Goal: Task Accomplishment & Management: Use online tool/utility

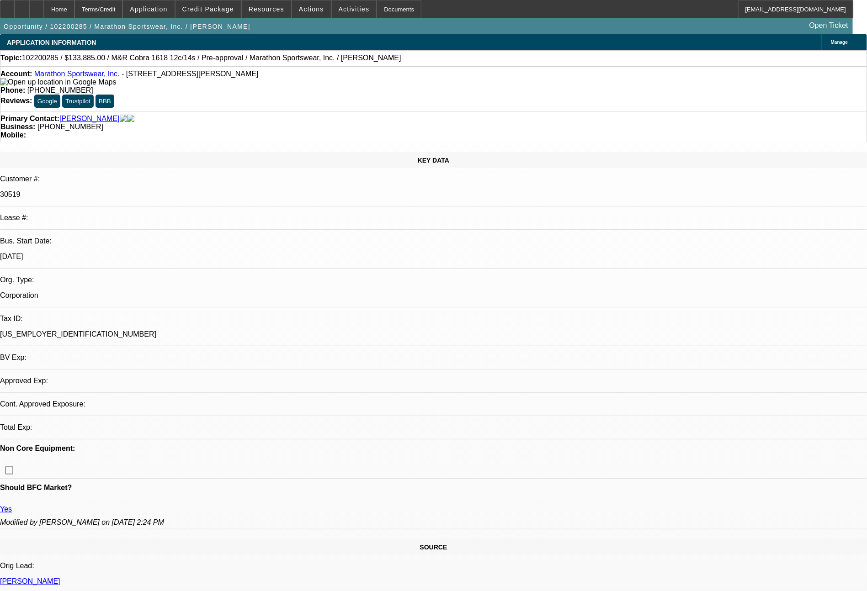
select select "0"
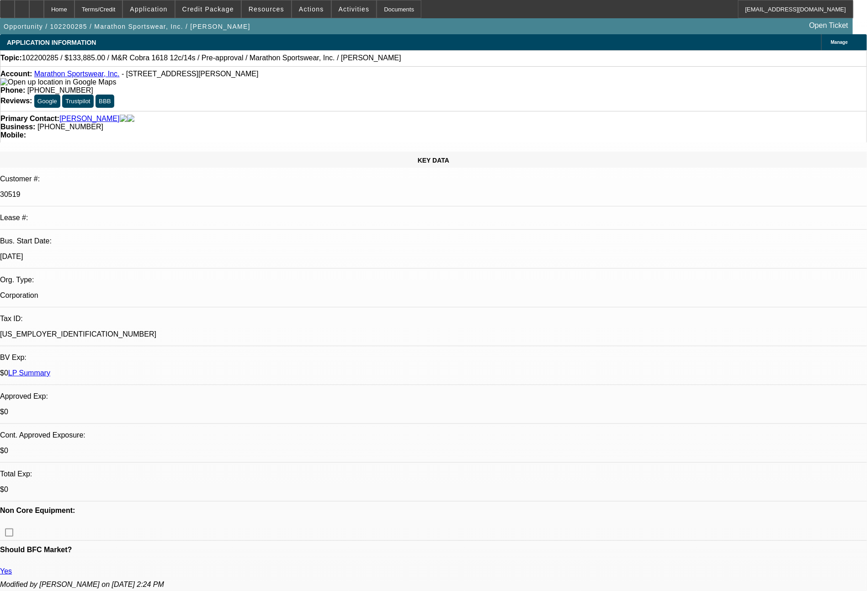
select select "1"
select select "2"
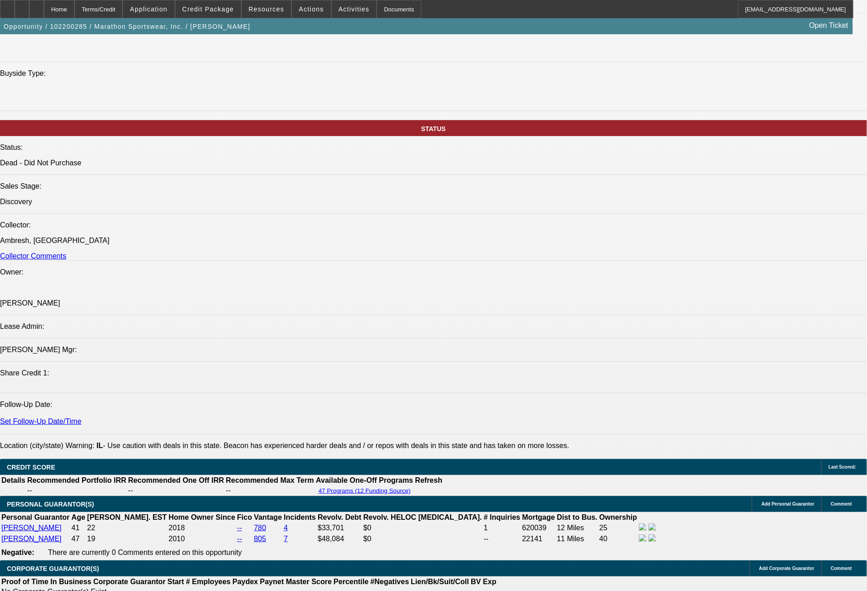
scroll to position [960, 0]
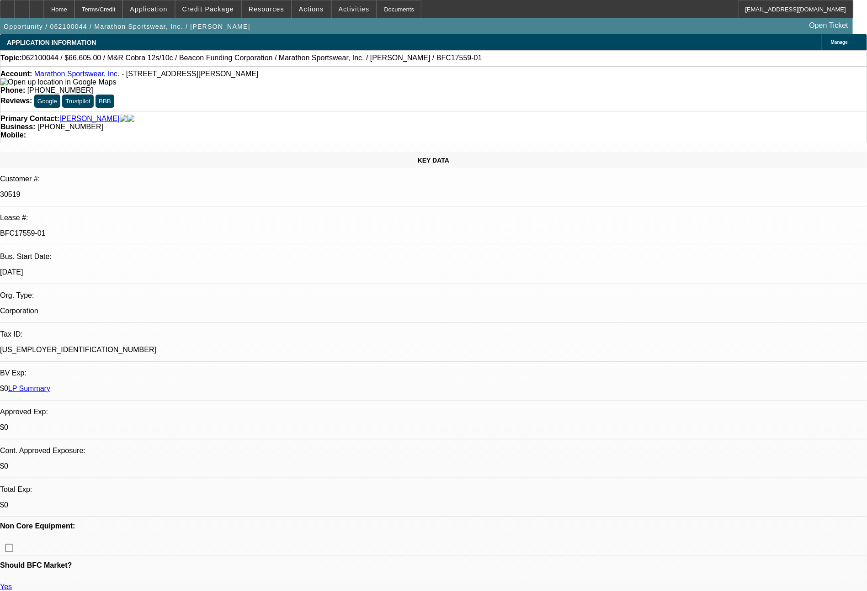
select select "0"
select select "2"
select select "0"
select select "2"
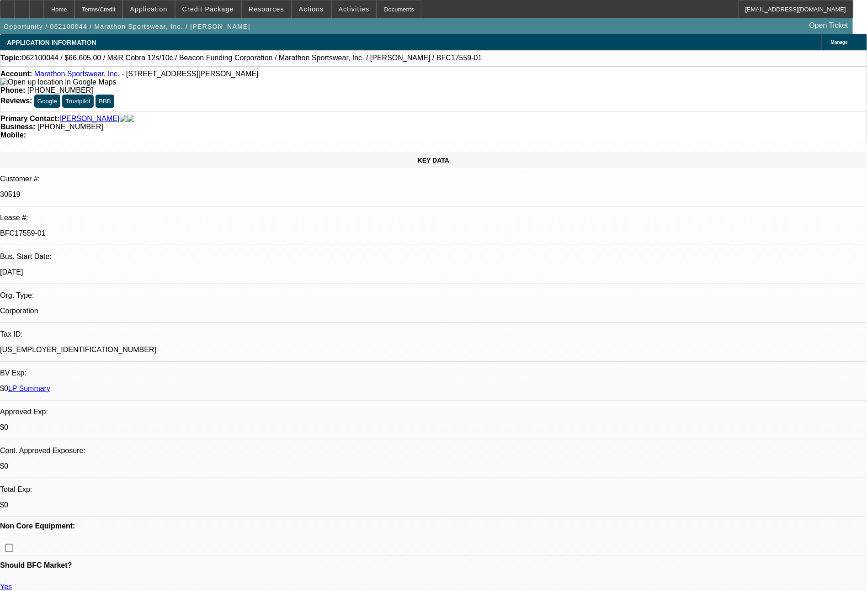
select select "0"
select select "1"
select select "2"
select select "1"
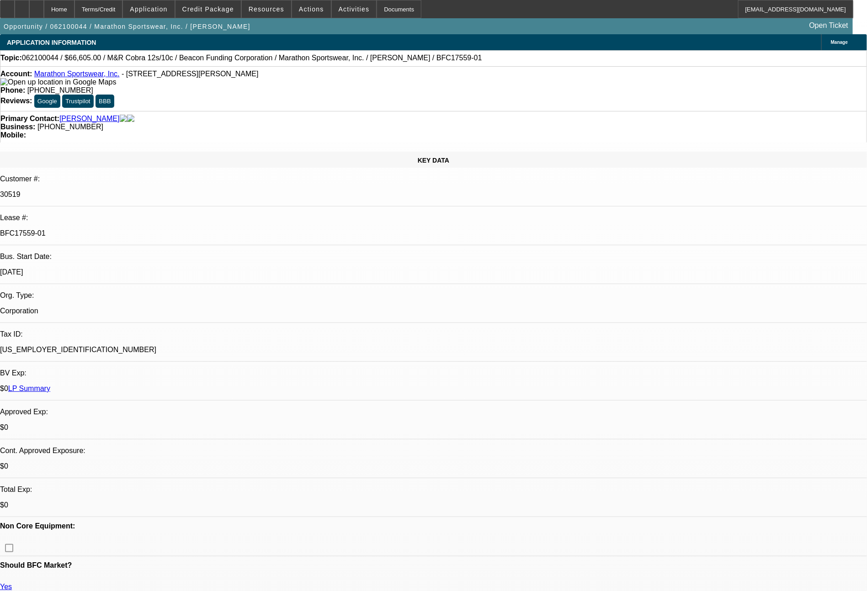
select select "2"
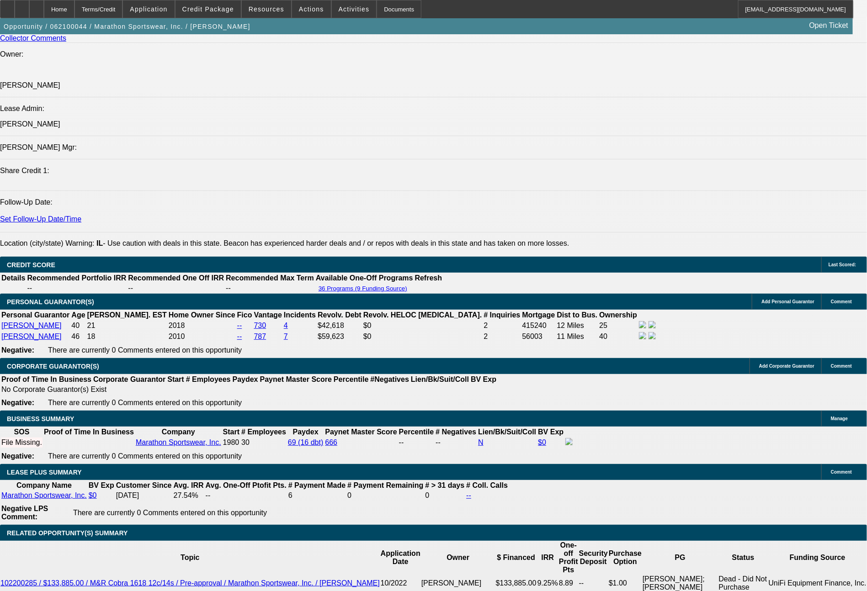
scroll to position [1219, 0]
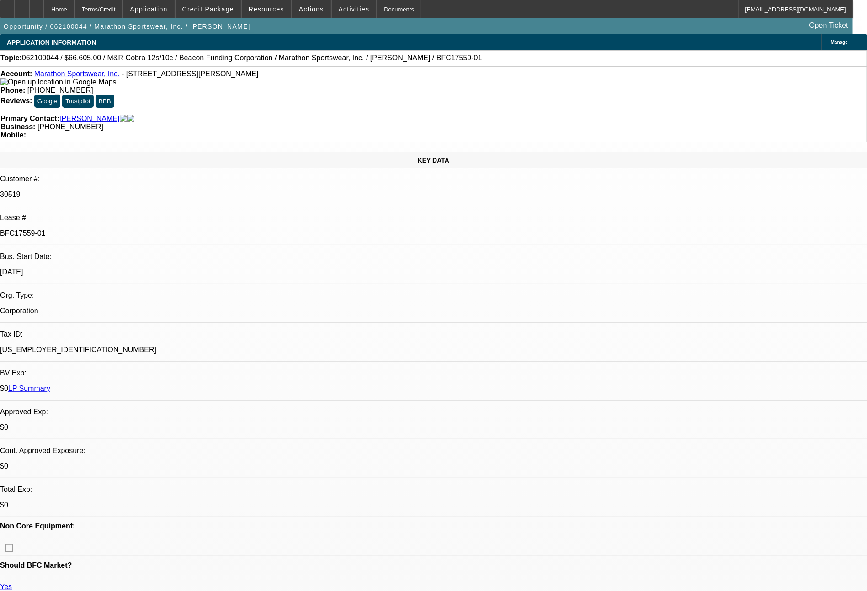
select select "0"
select select "2"
select select "0"
select select "2"
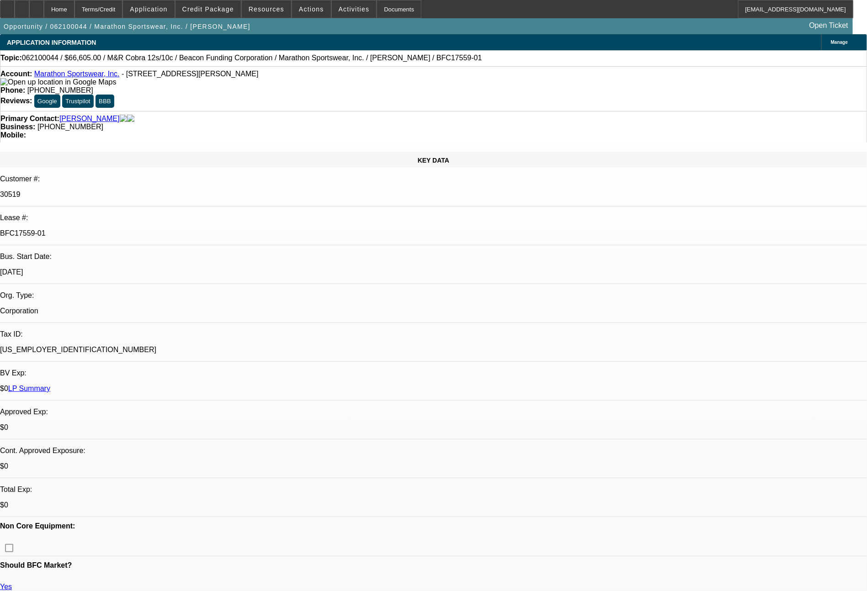
select select "0"
select select "2"
select select "0"
select select "2"
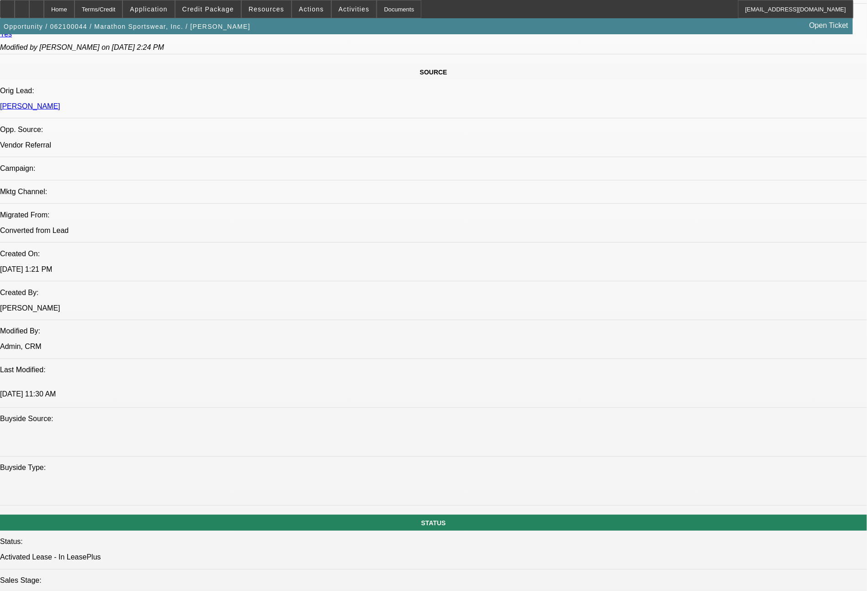
scroll to position [542, 0]
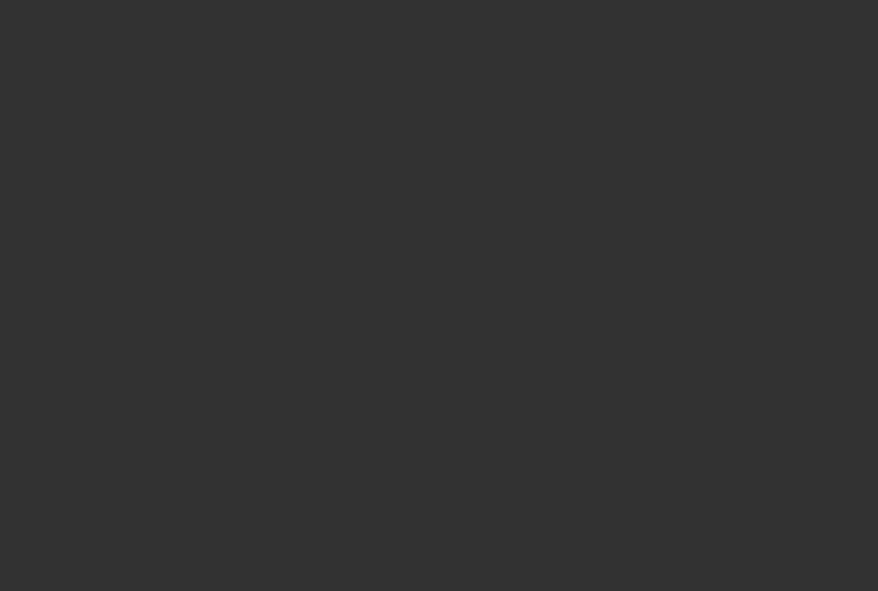
select select "0"
select select "2"
select select "0"
select select "2"
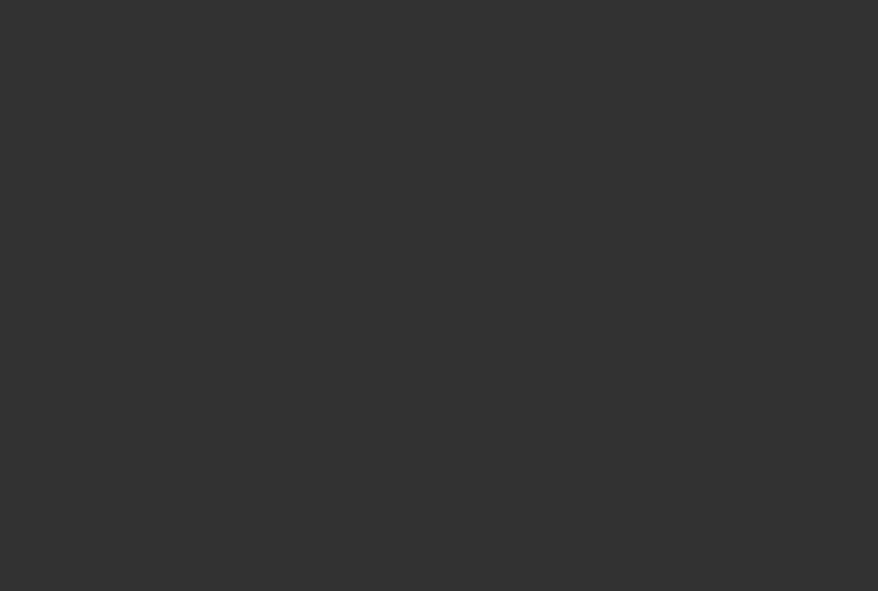
select select "0"
select select "2"
select select "0"
select select "2"
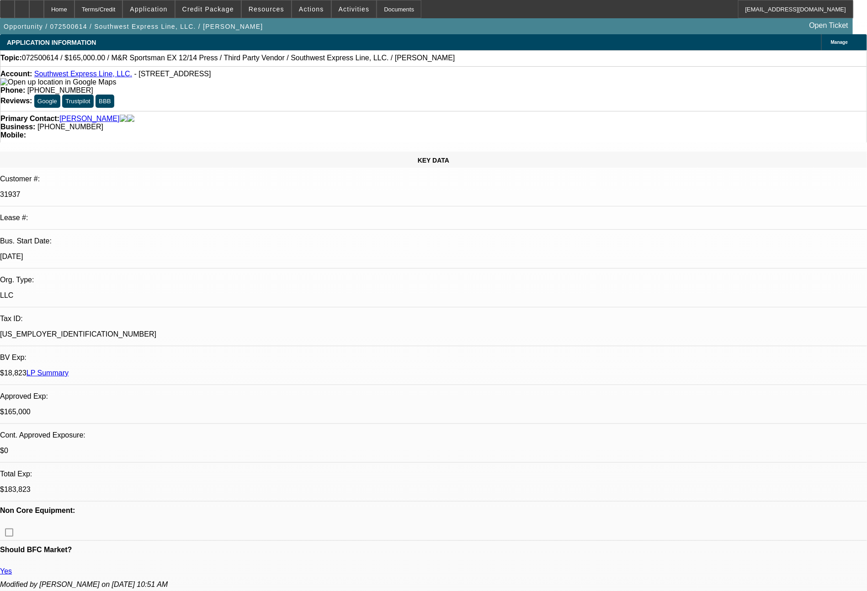
select select "0"
select select "0.1"
select select "0"
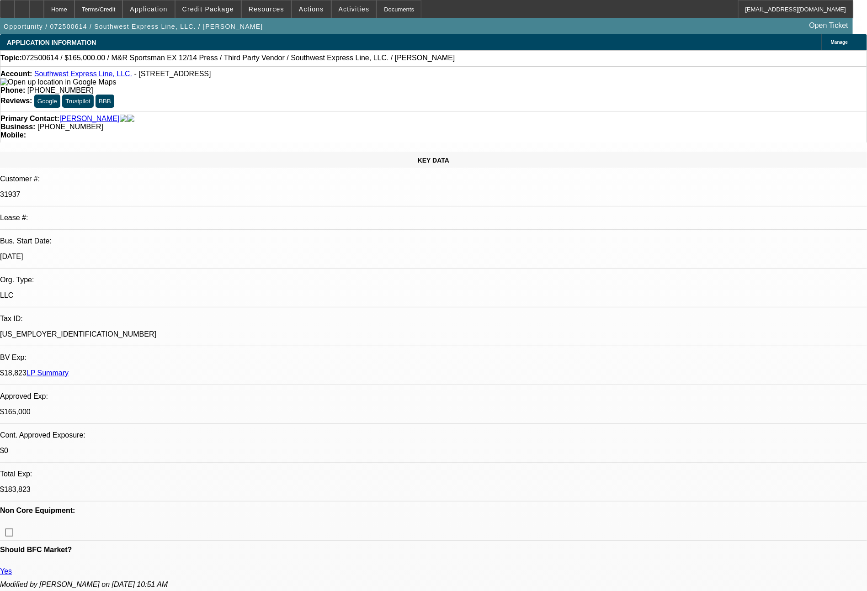
select select "0.1"
select select "0"
select select "2"
select select "0.1"
select select "0"
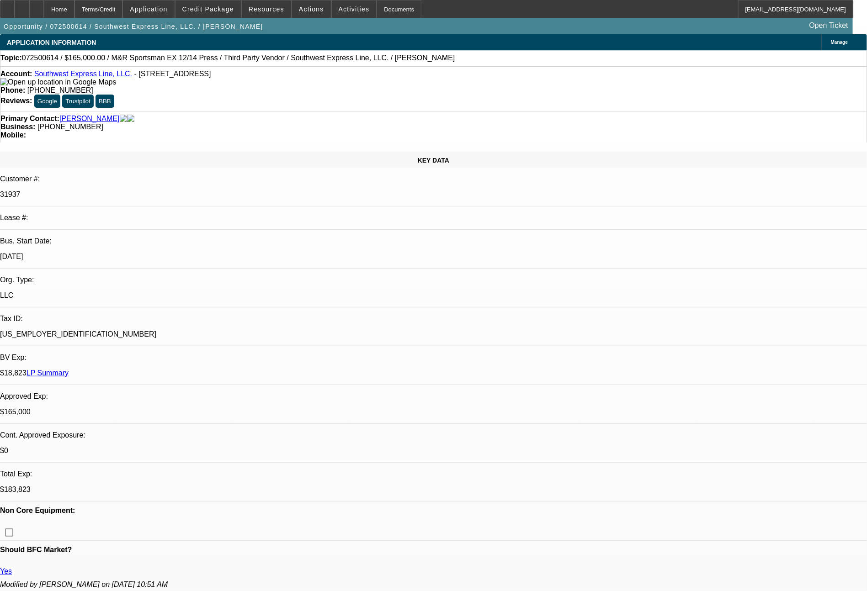
select select "2"
select select "0.1"
select select "1"
select select "2"
select select "4"
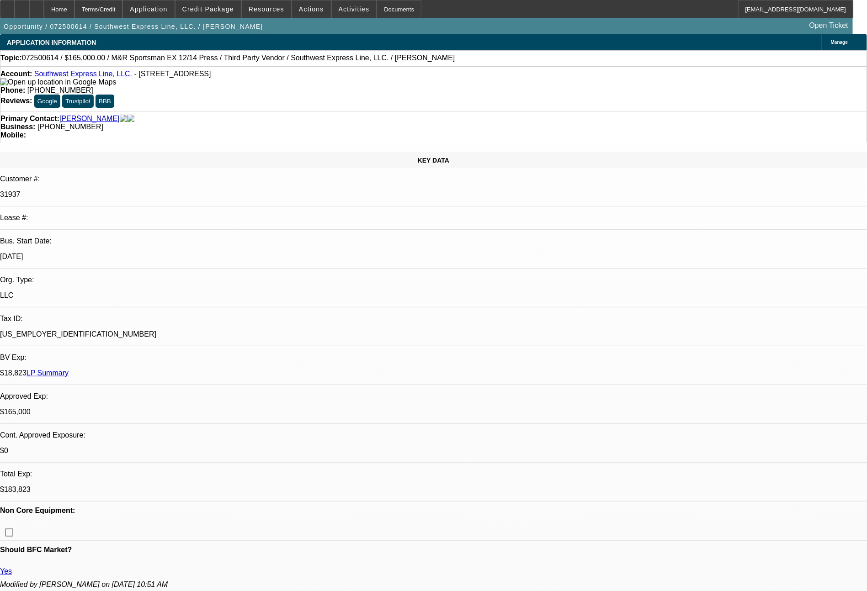
select select "1"
select select "2"
select select "4"
select select "1"
select select "2"
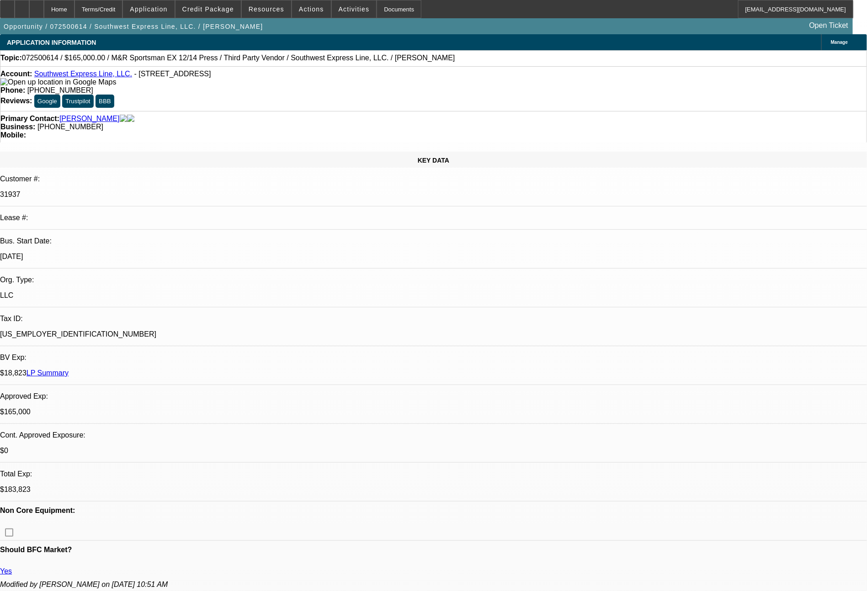
select select "4"
select select "1"
select select "2"
select select "4"
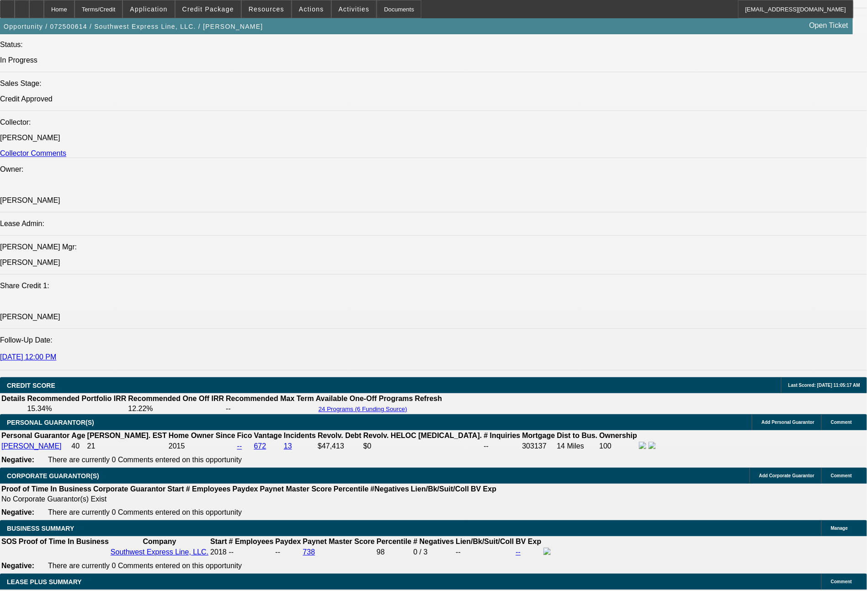
scroll to position [1553, 0]
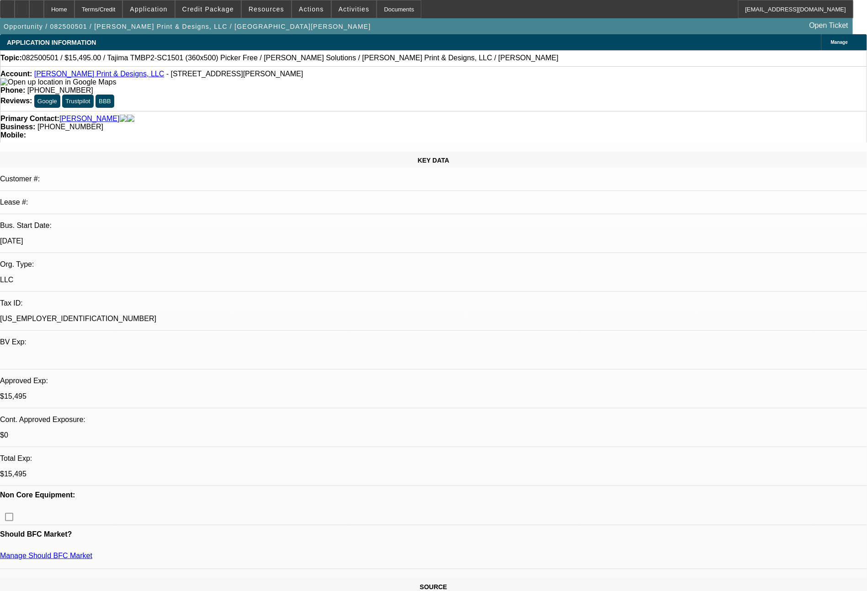
select select "0"
select select "2"
select select "0"
select select "6"
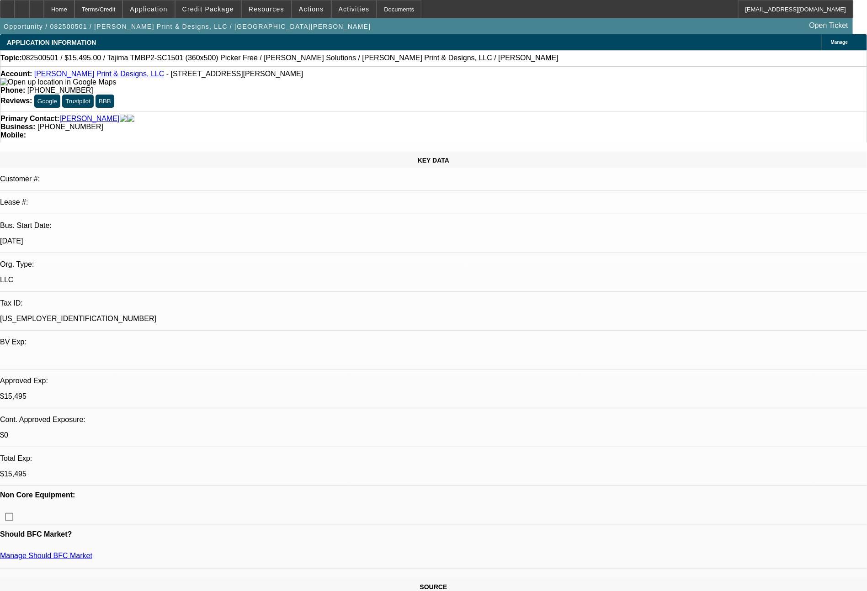
select select "0"
select select "2"
select select "0"
select select "6"
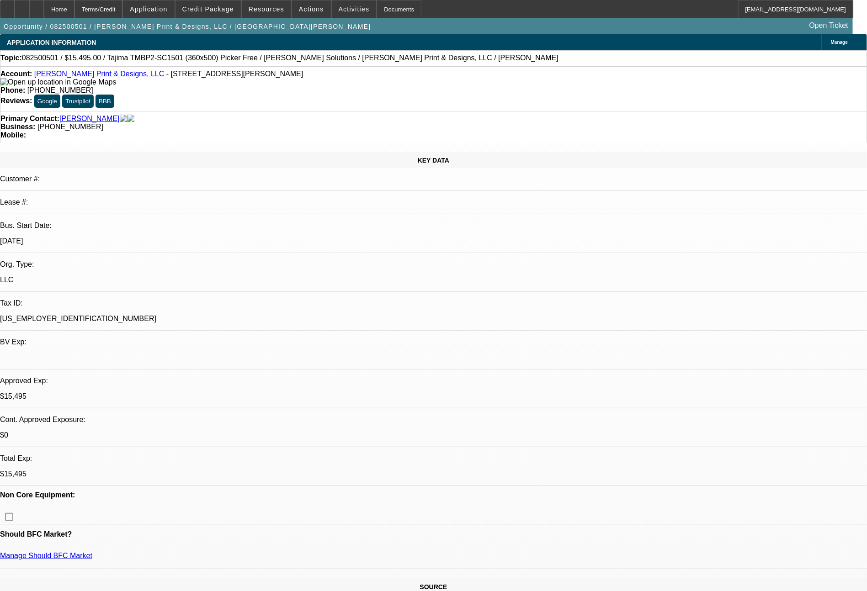
select select "0"
select select "2"
select select "0.1"
select select "4"
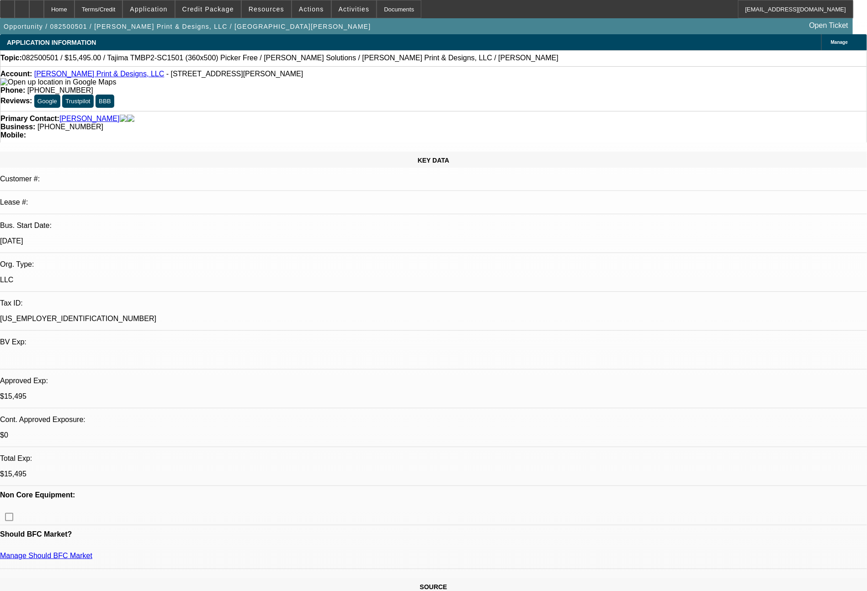
select select "0"
select select "2"
select select "0.1"
select select "4"
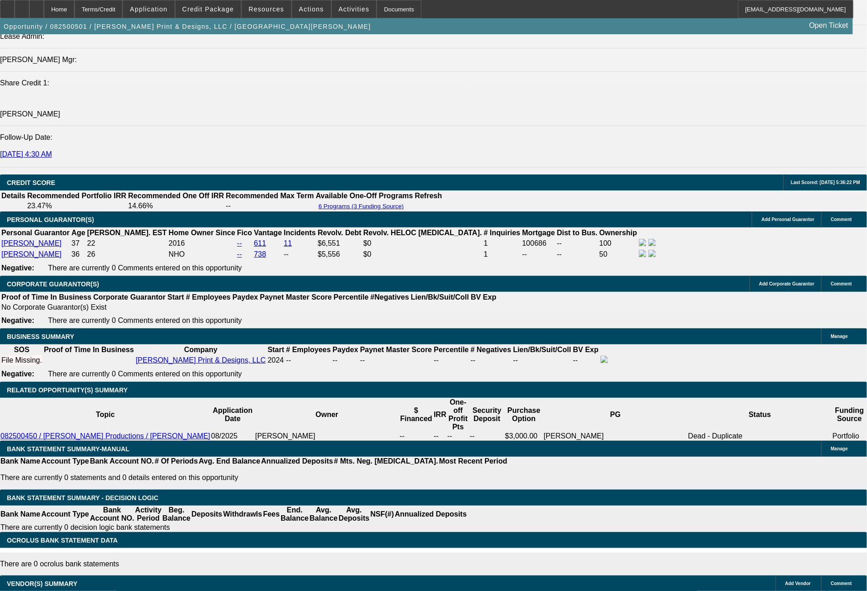
scroll to position [1227, 0]
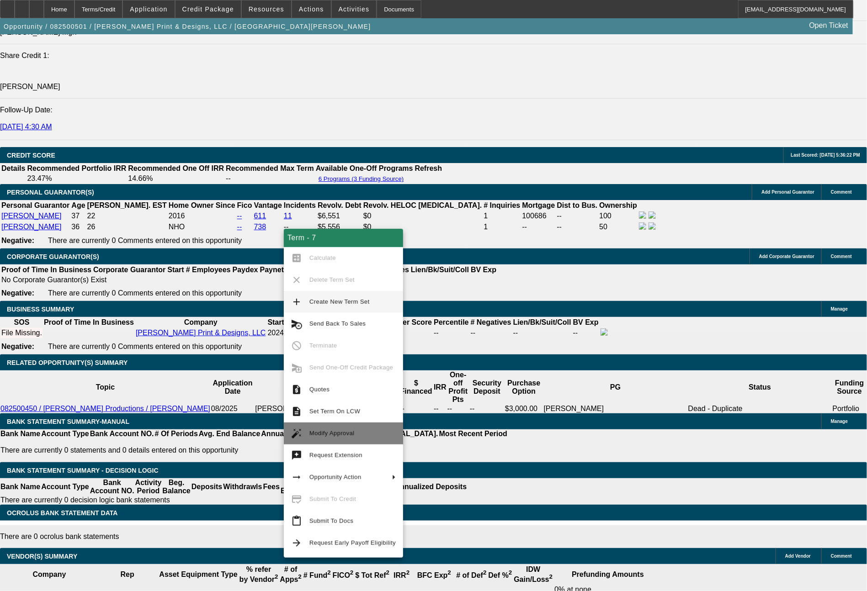
click at [338, 431] on span "Modify Approval" at bounding box center [331, 433] width 45 height 7
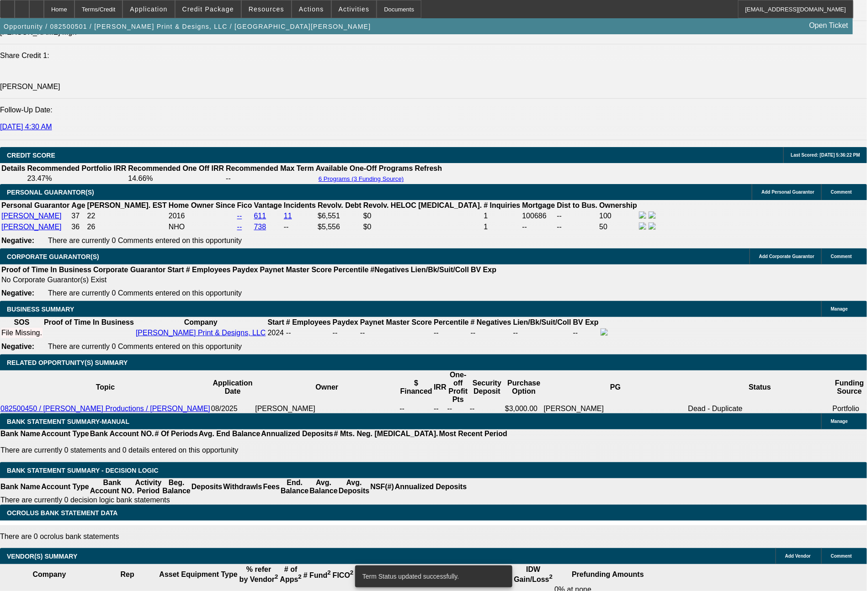
select select "0"
select select "2"
select select "0"
select select "6"
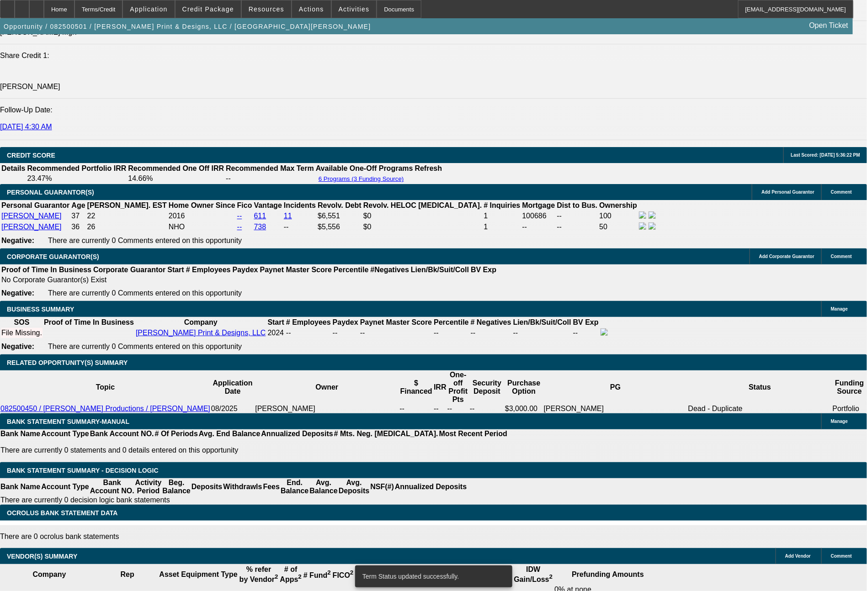
select select "0"
select select "2"
select select "0"
select select "6"
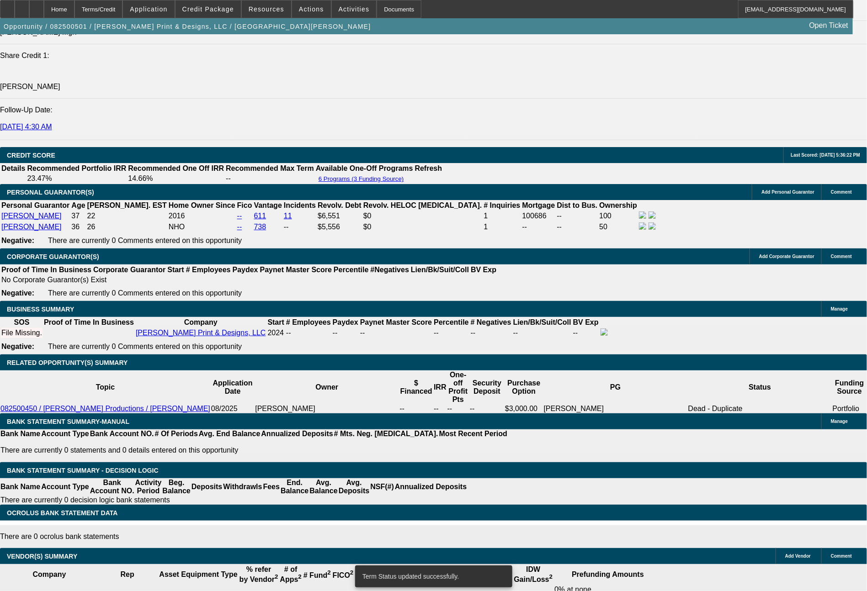
select select "0"
select select "2"
select select "0"
select select "6"
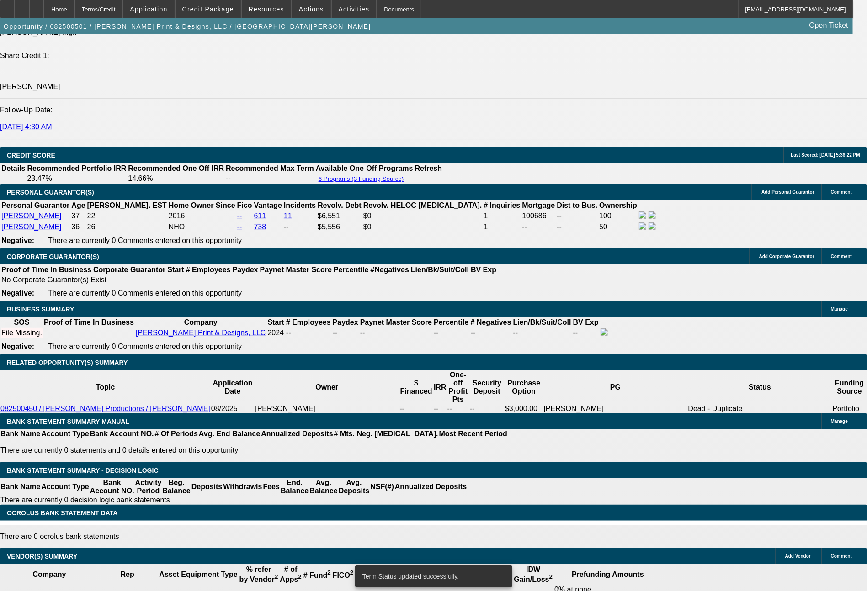
select select "0"
select select "2"
select select "0.1"
select select "4"
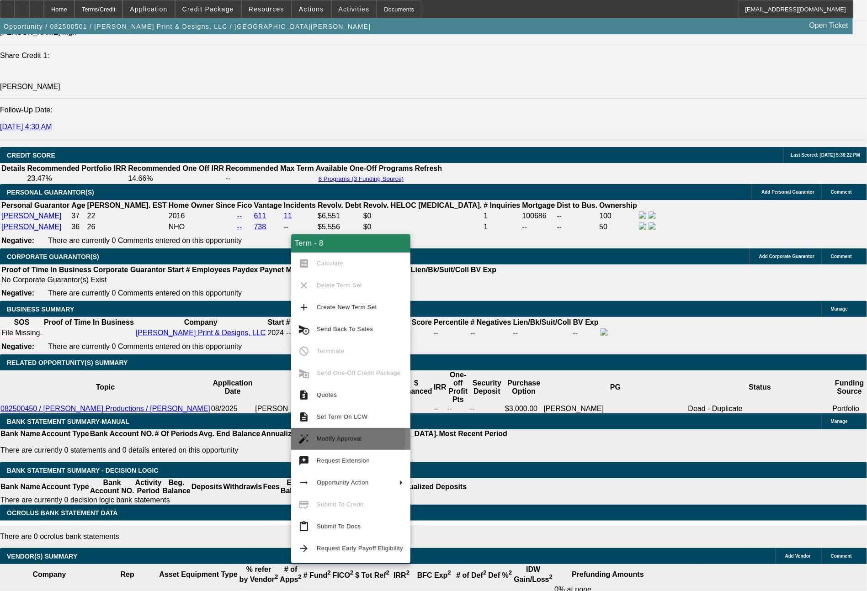
click at [340, 438] on span "Modify Approval" at bounding box center [339, 439] width 45 height 7
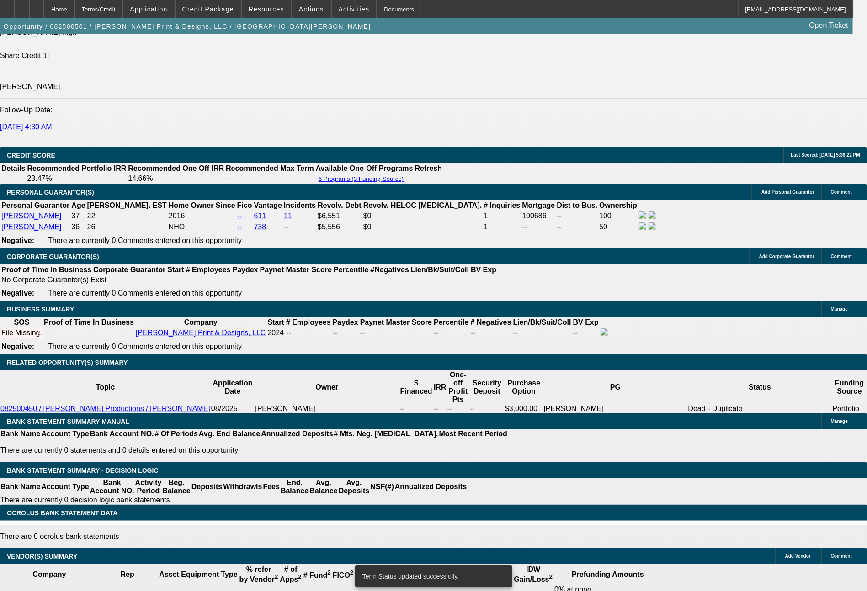
select select "0"
select select "2"
select select "0"
select select "6"
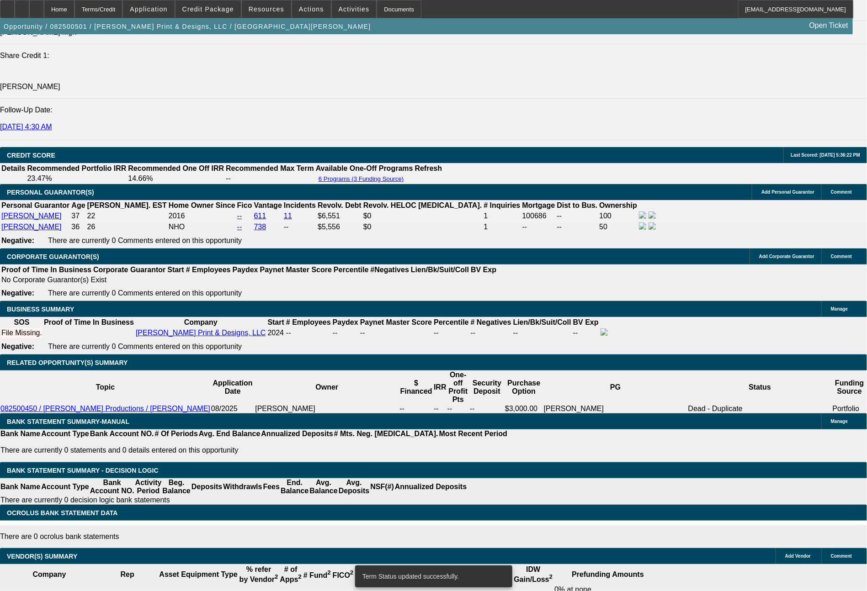
select select "0"
select select "2"
select select "0"
select select "6"
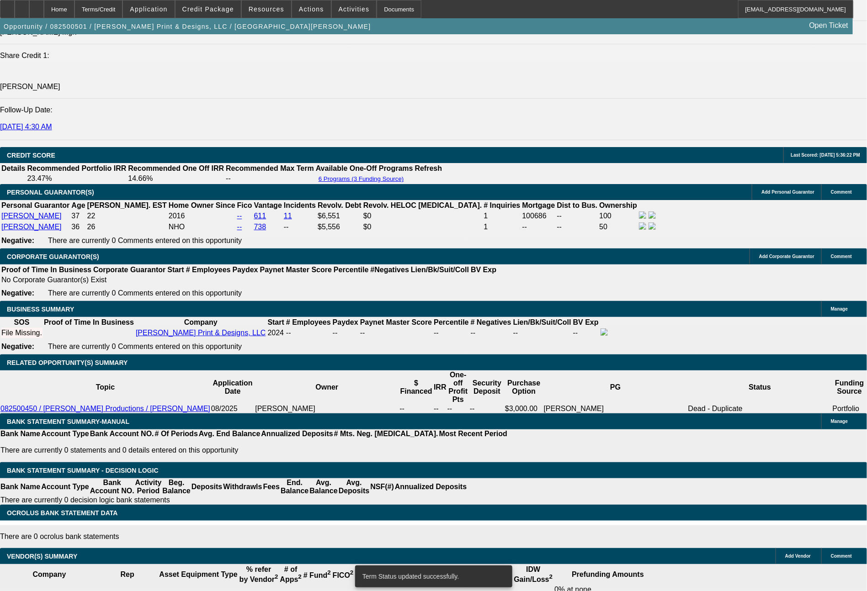
select select "0"
select select "2"
select select "0"
select select "6"
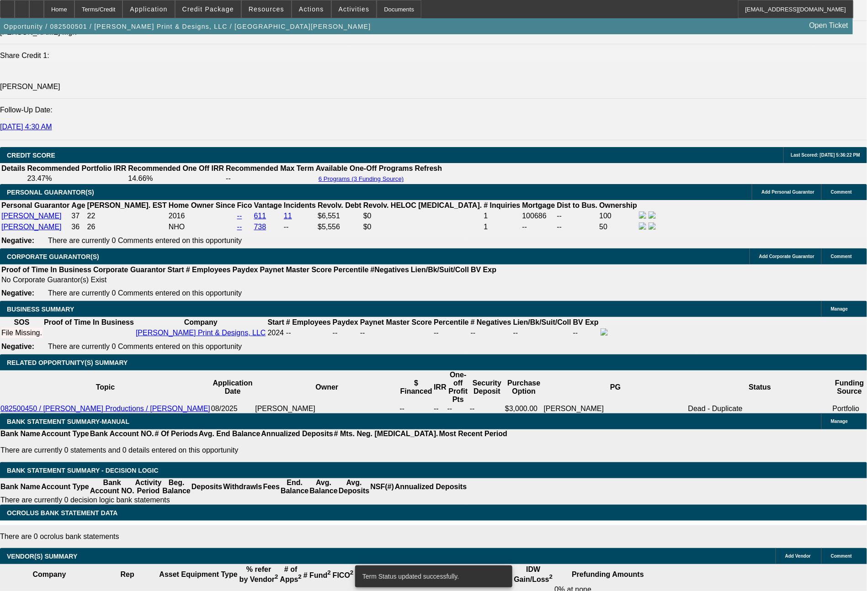
select select "0"
select select "2"
select select "0"
select select "6"
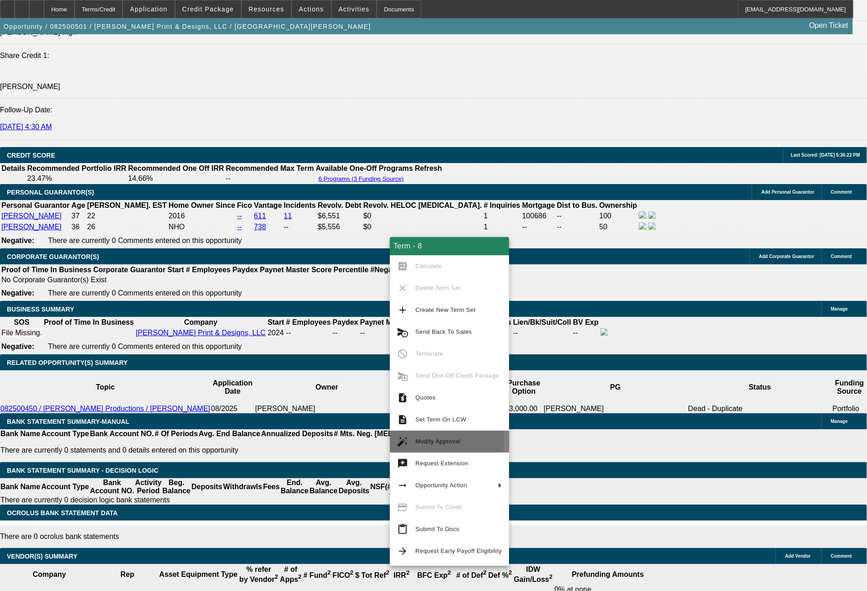
click at [426, 440] on span "Modify Approval" at bounding box center [437, 441] width 45 height 7
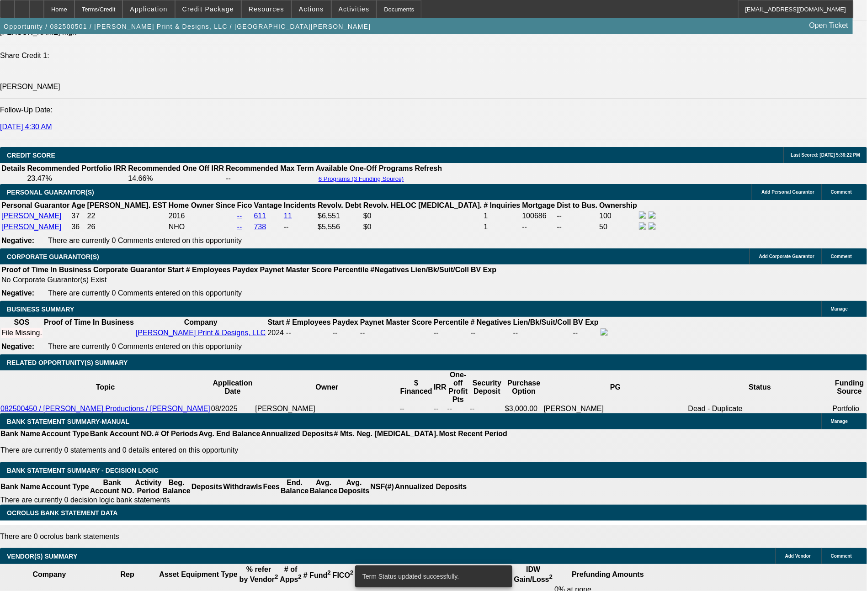
select select "0"
select select "2"
select select "0"
select select "6"
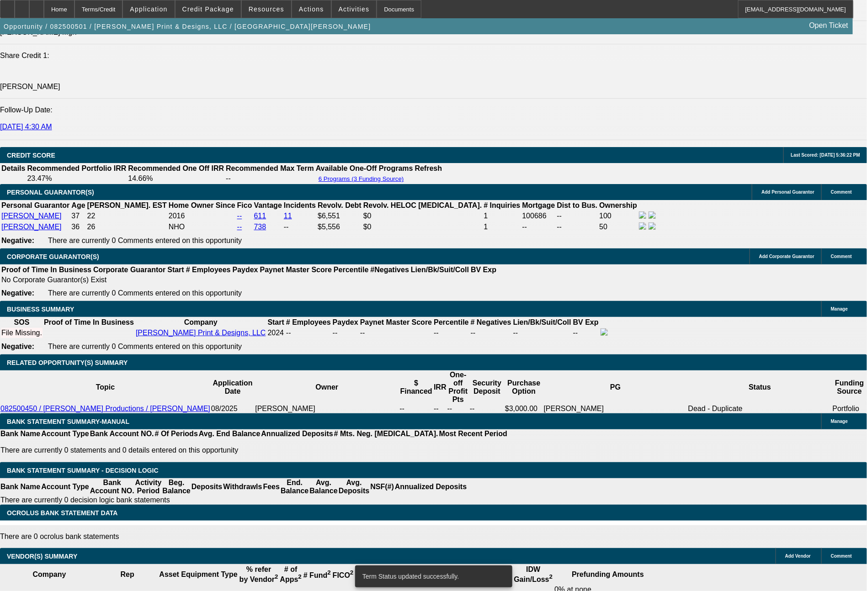
select select "0"
select select "2"
select select "0"
select select "6"
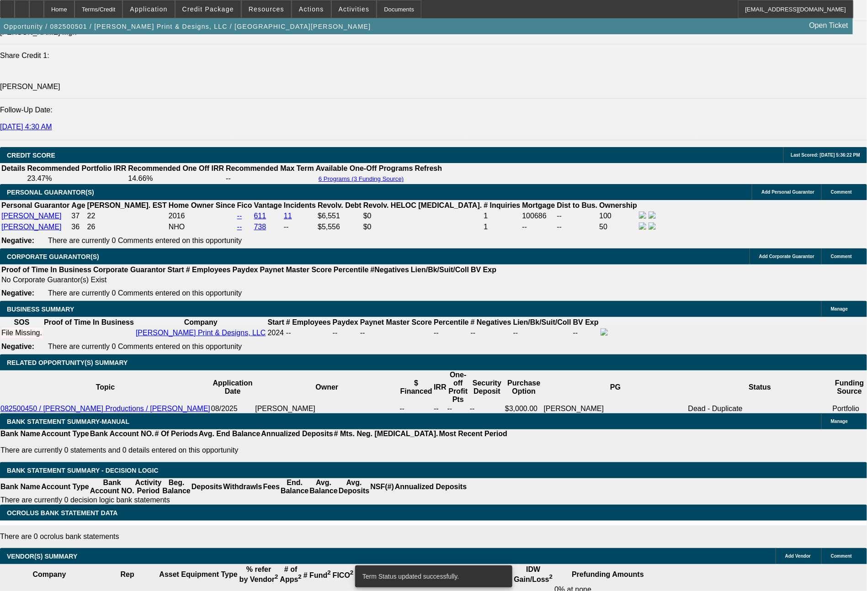
select select "0"
select select "2"
select select "0"
select select "6"
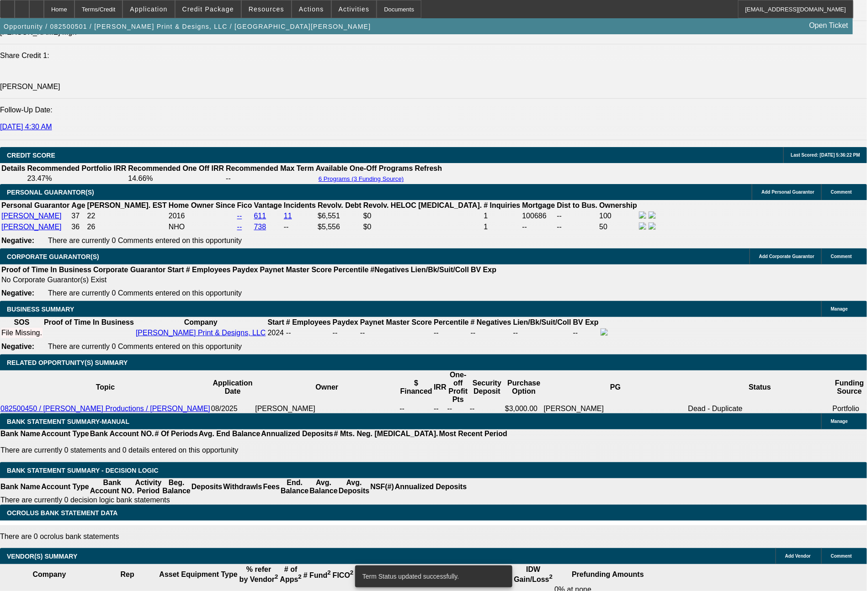
select select "0"
select select "2"
select select "0"
select select "6"
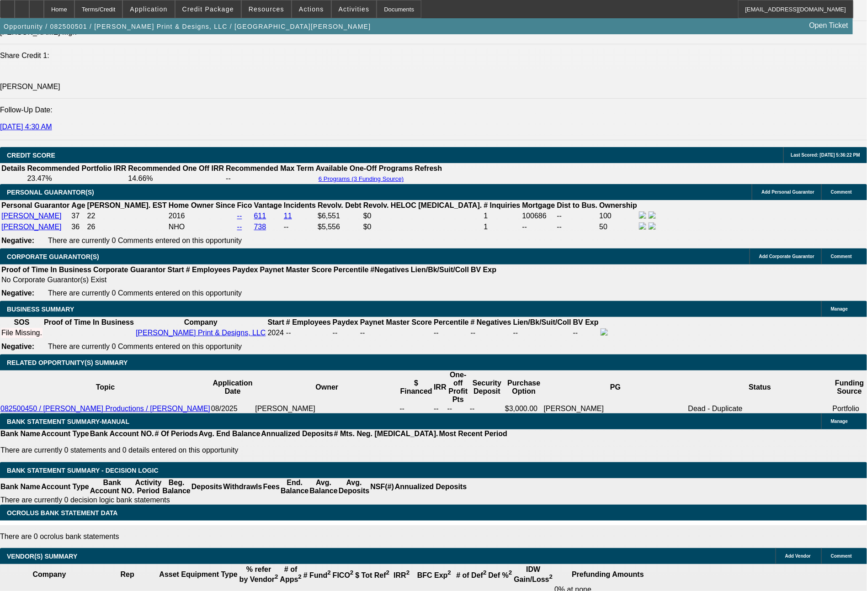
drag, startPoint x: 177, startPoint y: 339, endPoint x: 190, endPoint y: 339, distance: 12.3
type input "3"
type input "UNKNOWN"
type input "$5,361.13"
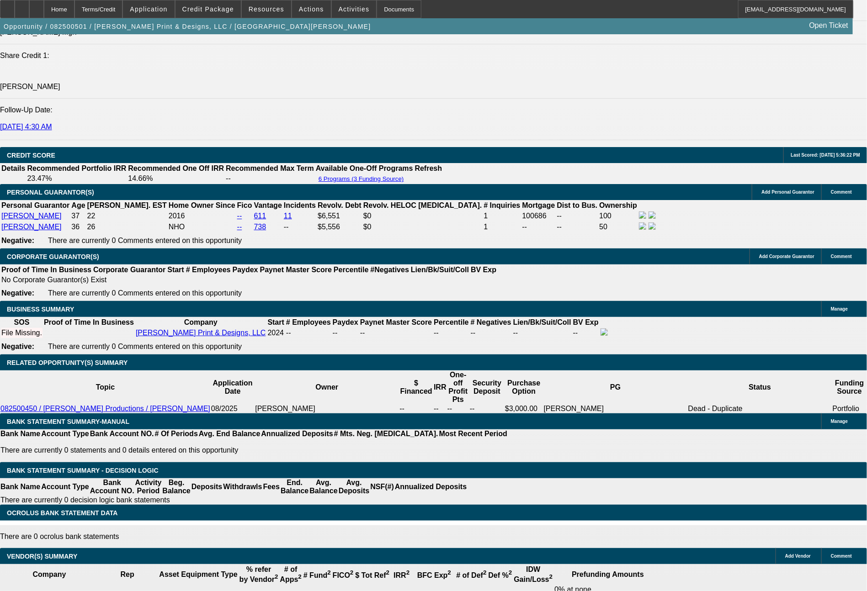
type input "$10,722.26"
type input "36"
type input "$596.93"
type input "$1,193.86"
type input "36"
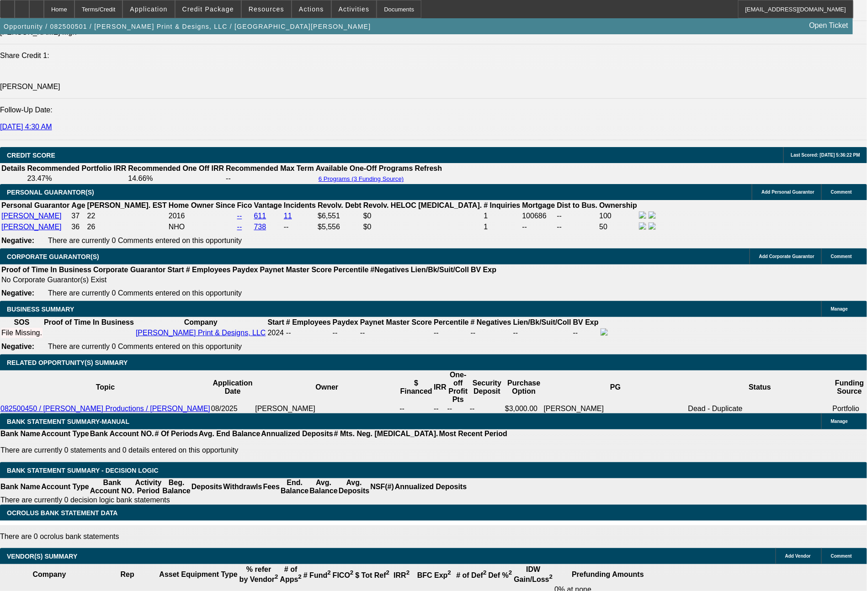
drag, startPoint x: 140, startPoint y: 343, endPoint x: 173, endPoint y: 342, distance: 33.4
type input "6"
type input "$12.00"
type input "697"
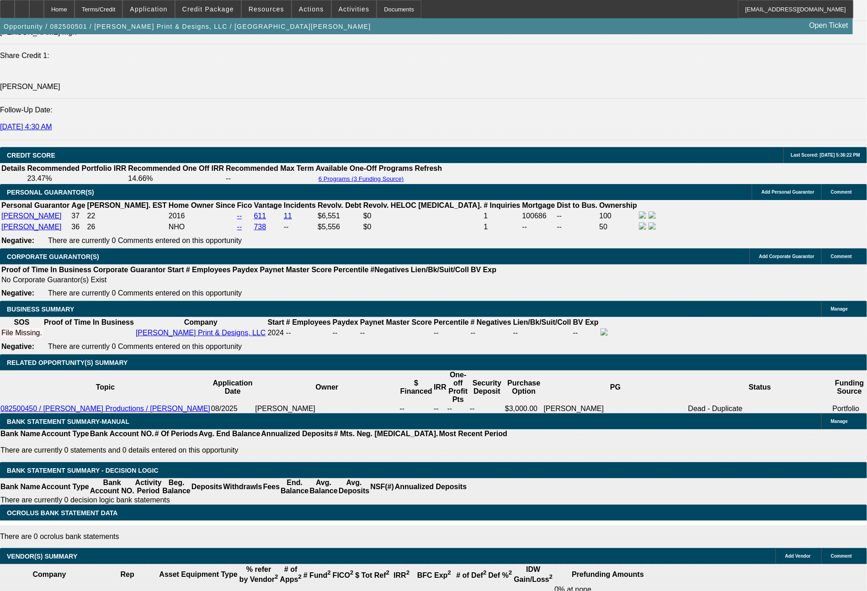
type input "34.6"
type input "$1,394.00"
type input "60"
type input "$120.00"
type input "607"
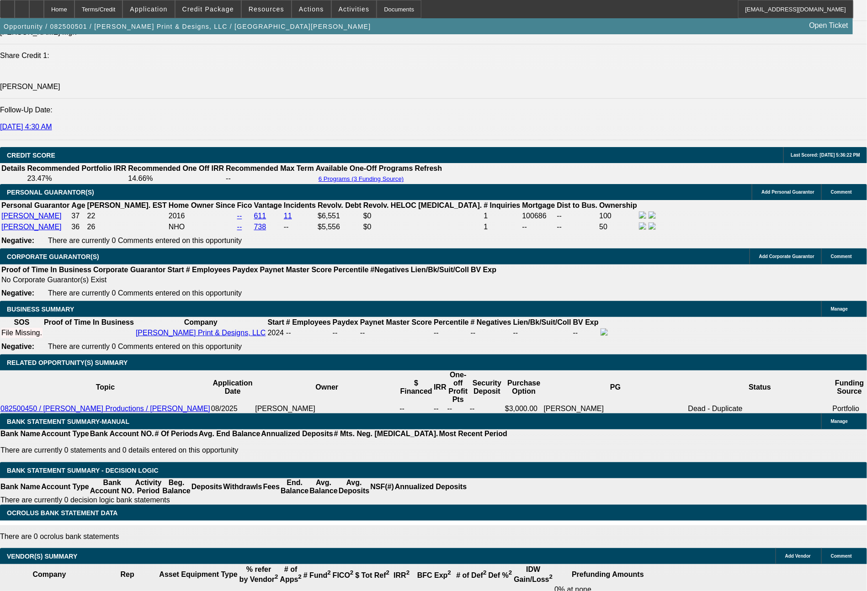
type input "34.6"
type input "$1,214.00"
type input "34.6"
type input "23.9"
type input "607."
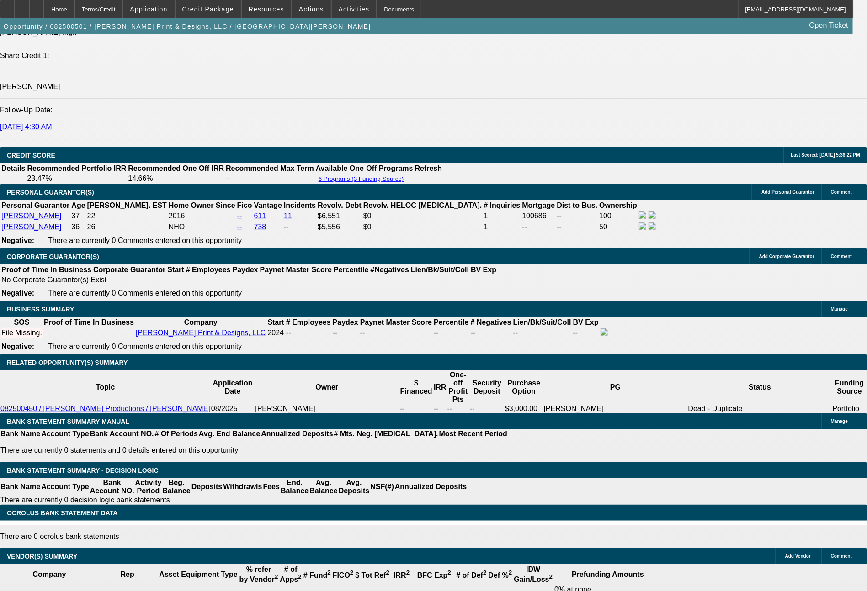
type input "23.9"
type input "607.33"
type input "$1,214.66"
type input "$607.33"
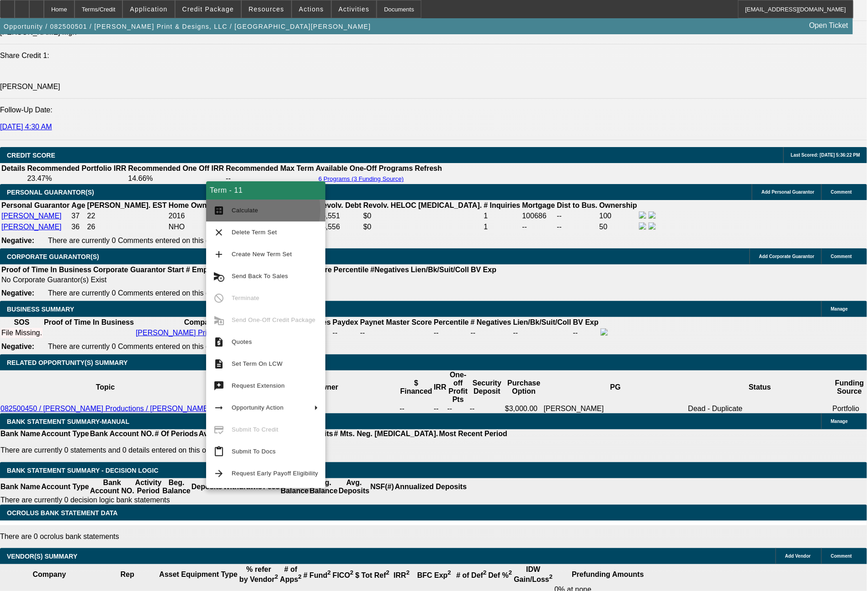
click at [256, 210] on span "Calculate" at bounding box center [275, 210] width 86 height 11
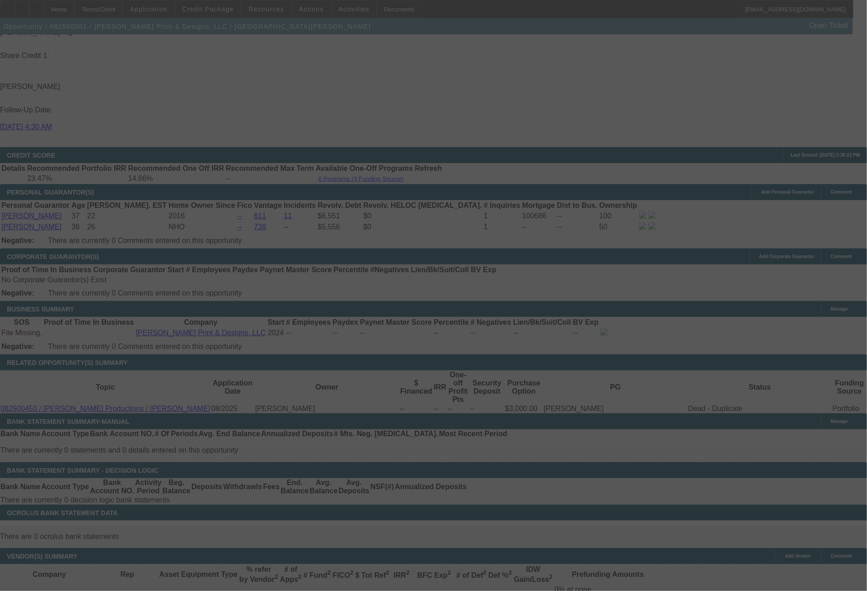
select select "0"
select select "2"
select select "0"
select select "6"
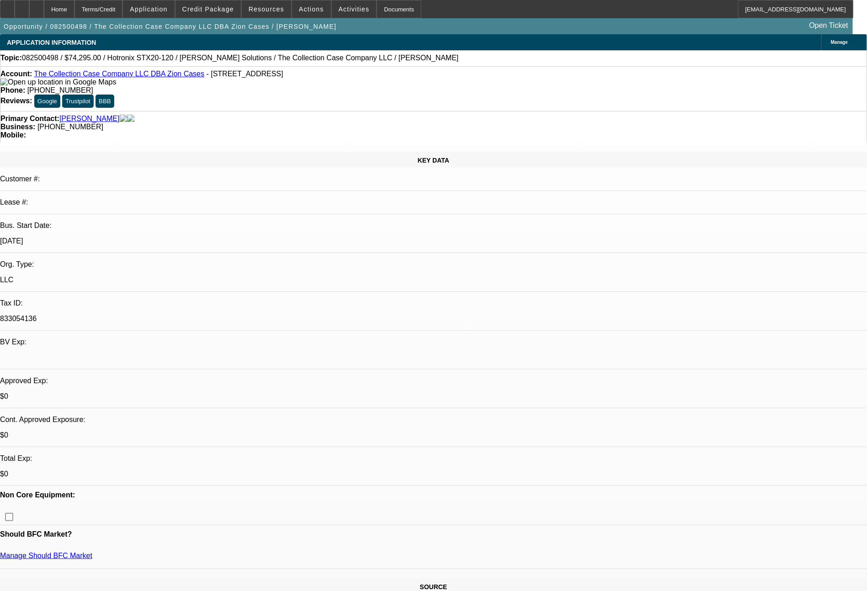
select select "0"
select select "2"
select select "0"
select select "6"
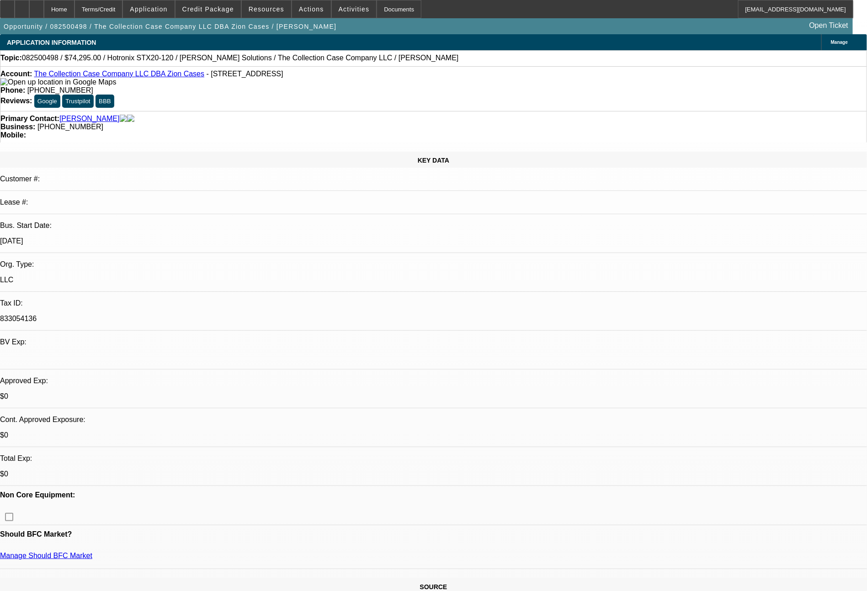
select select "0"
select select "2"
select select "0"
select select "6"
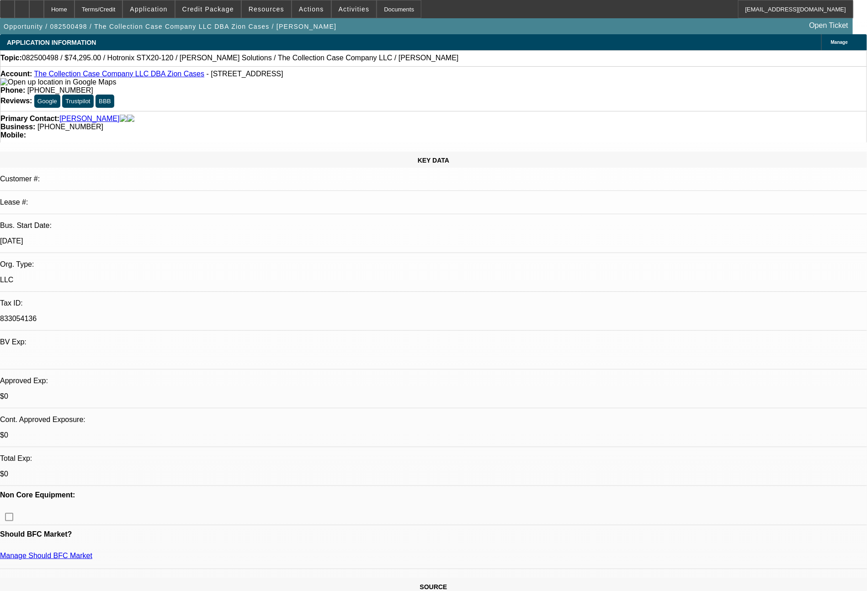
select select "0"
select select "2"
select select "0"
select select "6"
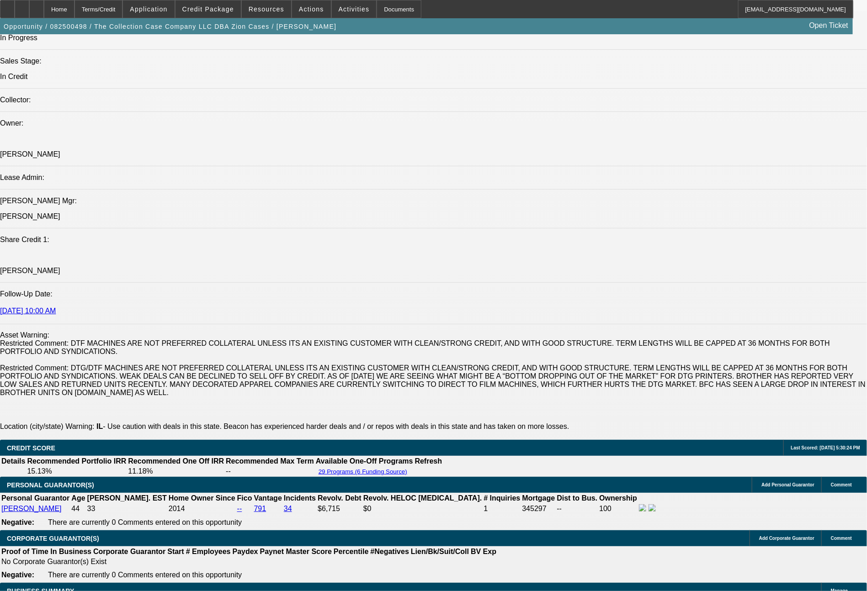
scroll to position [1553, 0]
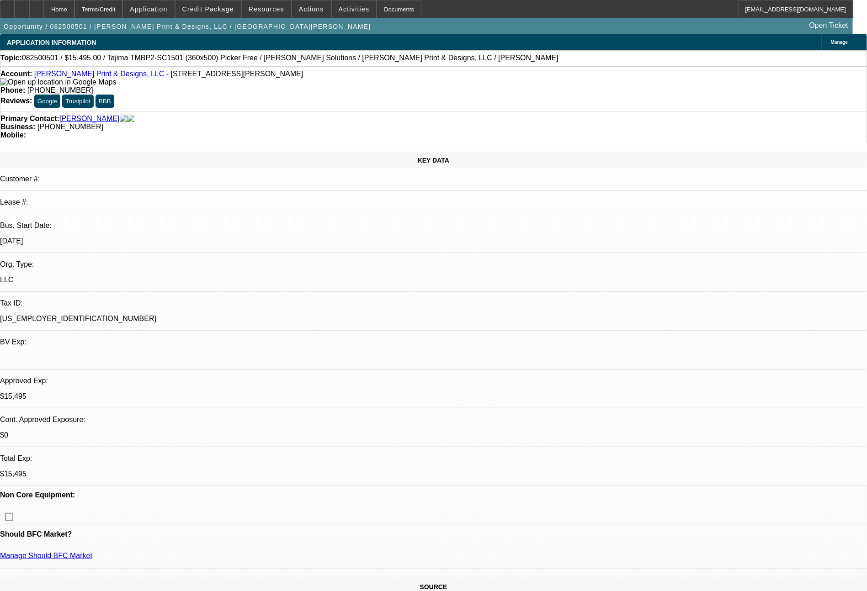
select select "0"
select select "2"
select select "0"
select select "6"
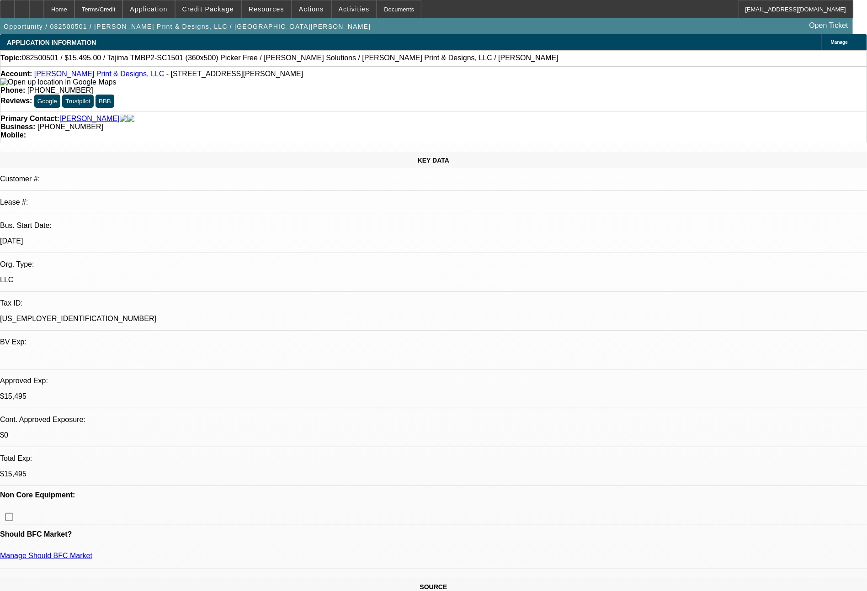
select select "0"
select select "2"
select select "0"
select select "6"
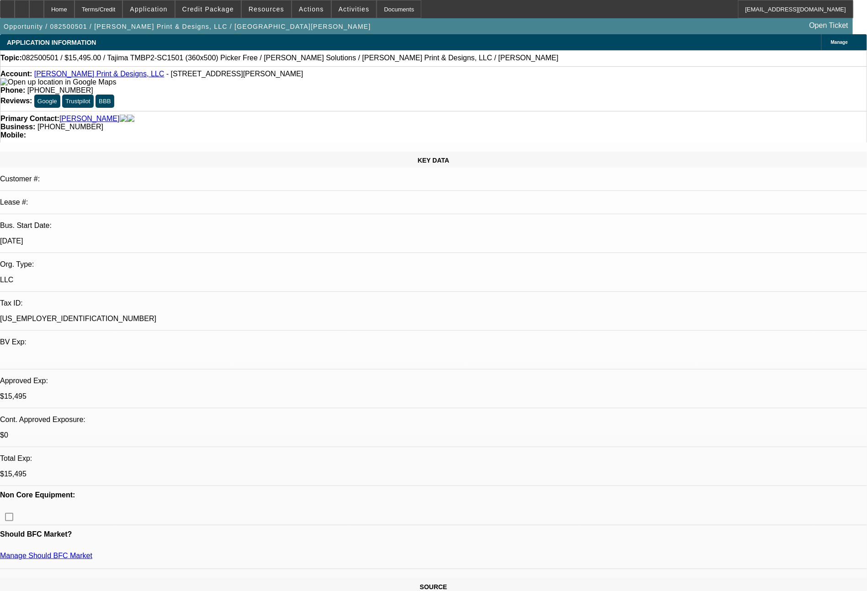
select select "0"
select select "2"
select select "0"
select select "6"
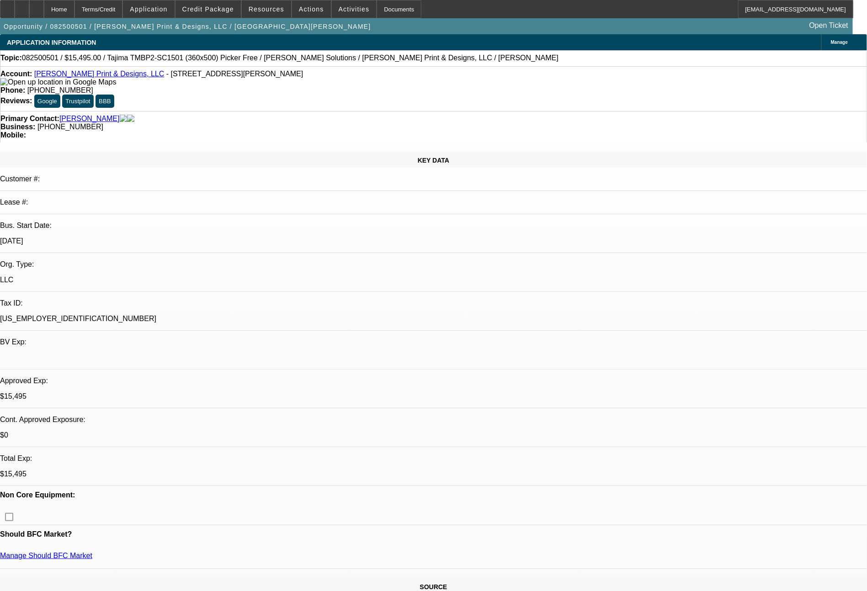
select select "0"
select select "2"
select select "0"
select select "6"
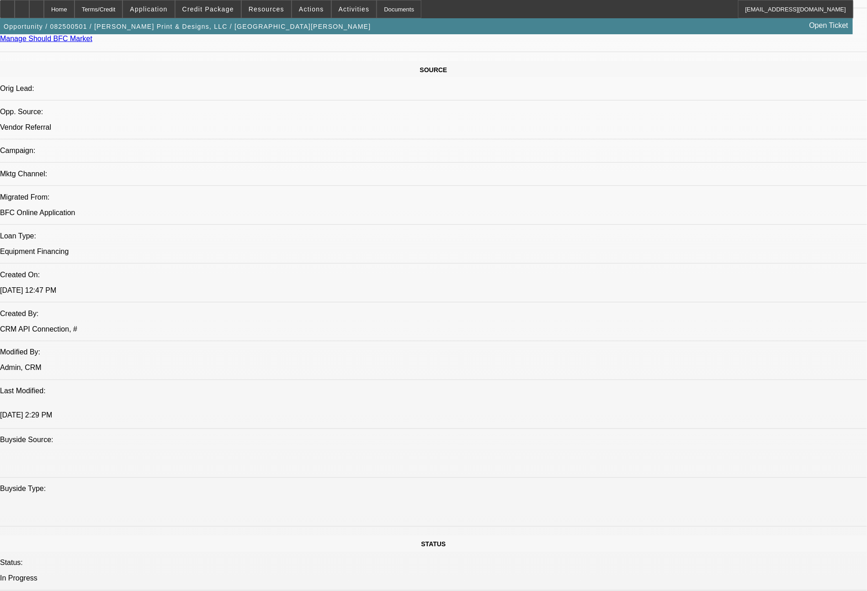
scroll to position [1035, 0]
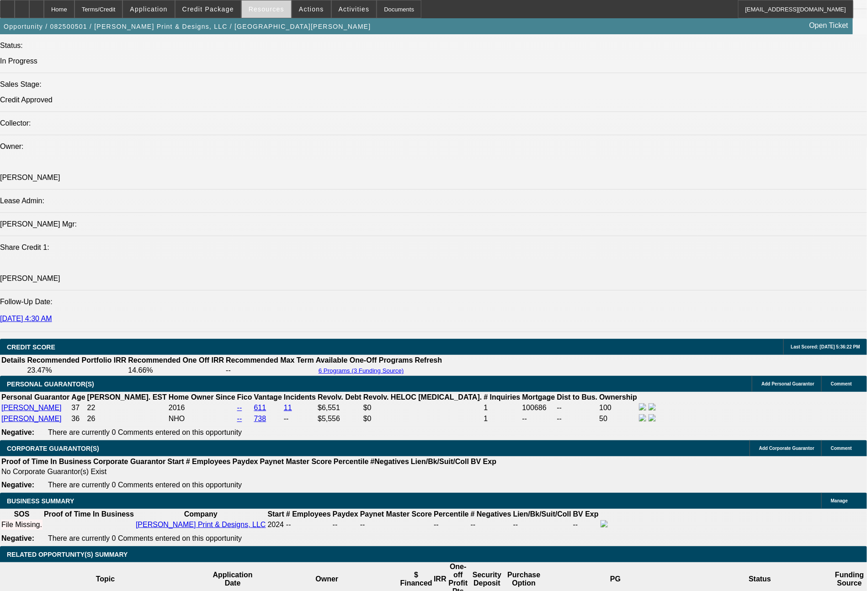
click at [273, 11] on span "Resources" at bounding box center [267, 8] width 36 height 7
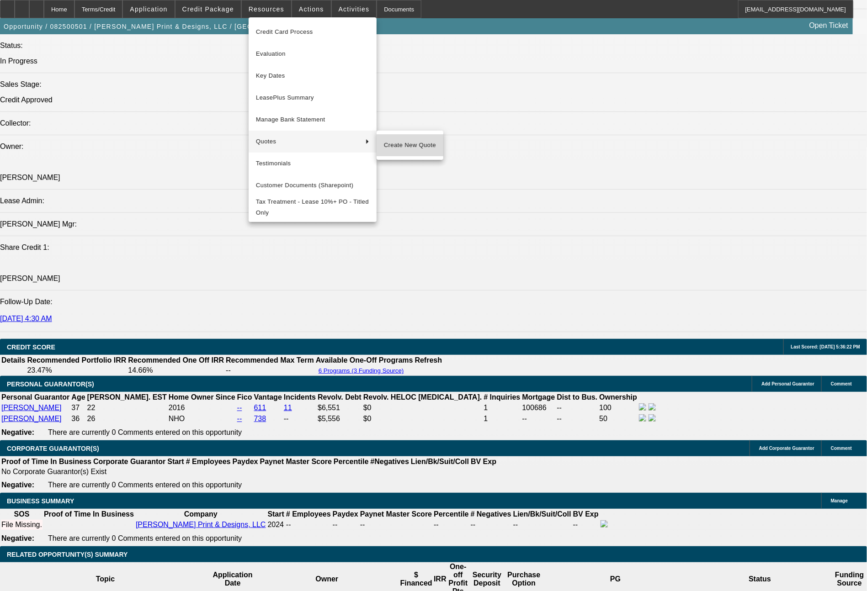
click at [407, 149] on span "Create New Quote" at bounding box center [410, 145] width 52 height 11
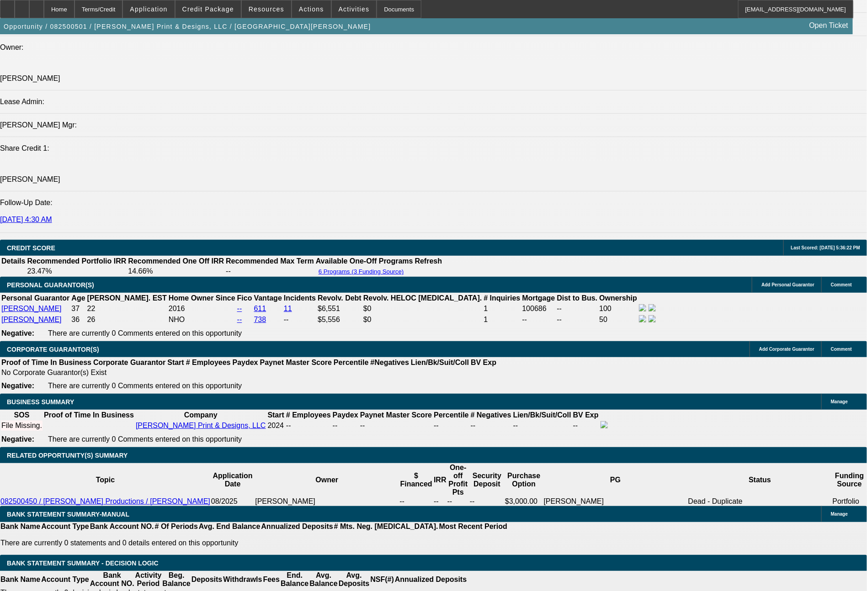
scroll to position [1145, 0]
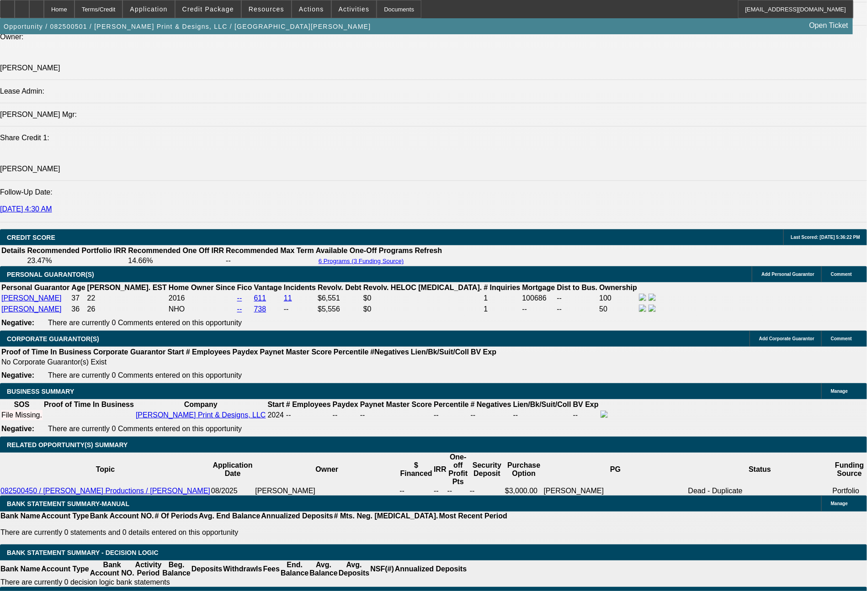
drag, startPoint x: 367, startPoint y: 423, endPoint x: 424, endPoint y: 428, distance: 57.4
type input "43"
type input "$86.00"
type input "UNKNOWN"
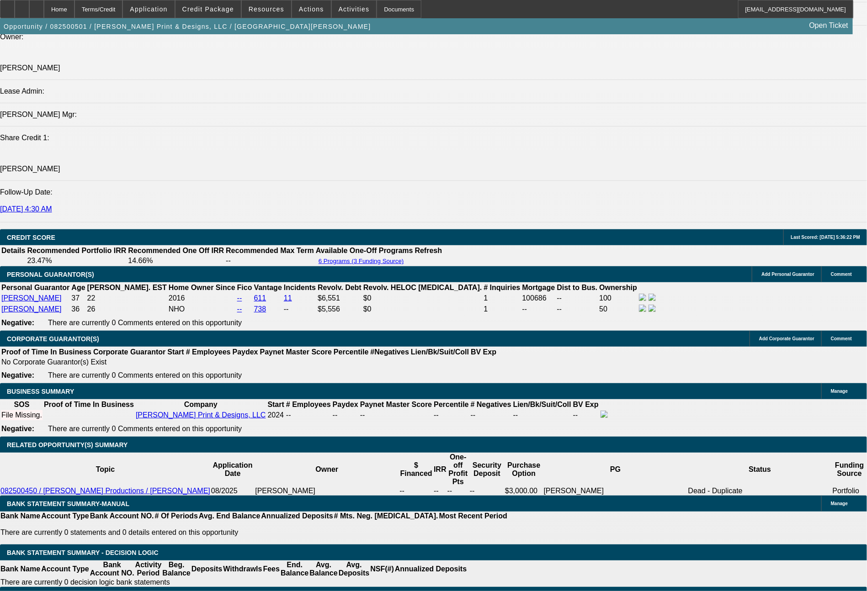
type input "433"
type input "$866.00"
type input "22.6"
type input "433.1"
type input "$866.20"
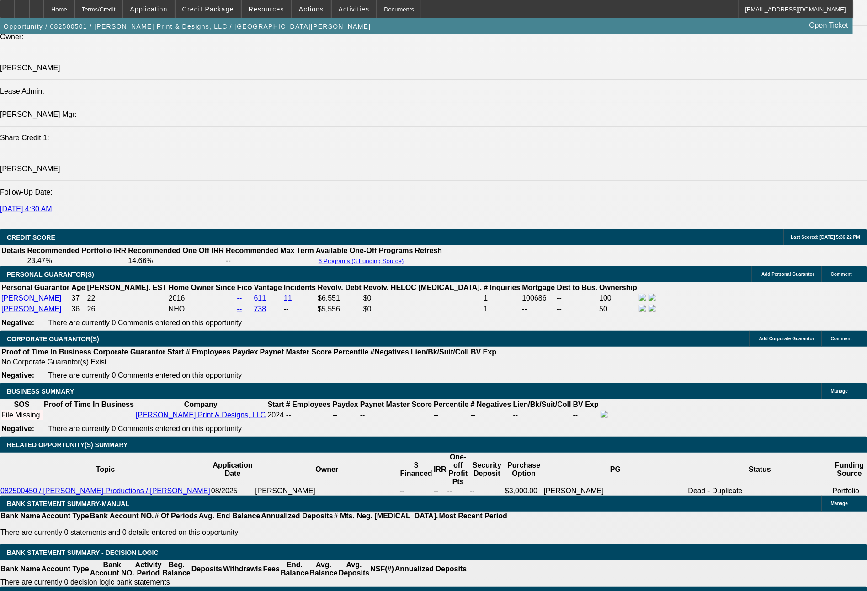
type input "433."
type input "$866.00"
type input "433.19"
type input "$866.38"
type input "$433.19"
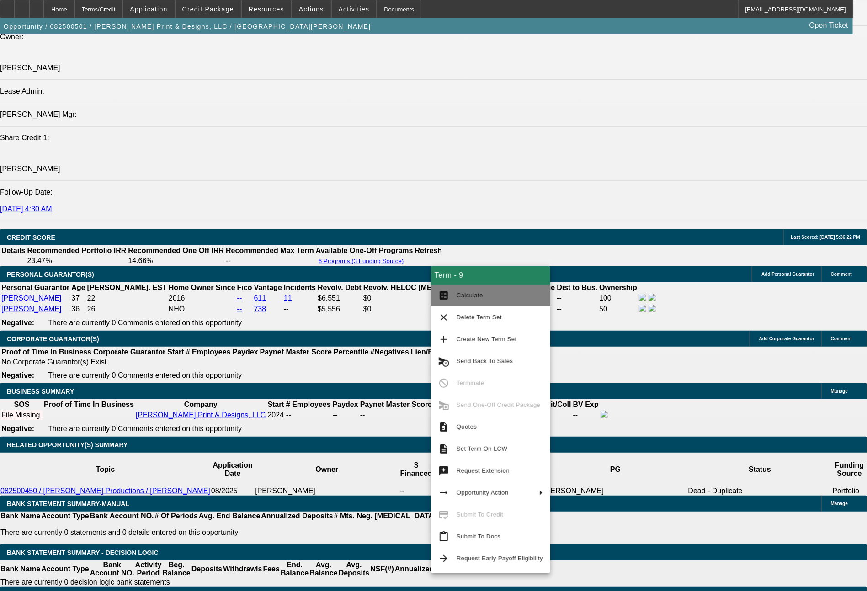
click at [457, 297] on span "Calculate" at bounding box center [470, 295] width 27 height 7
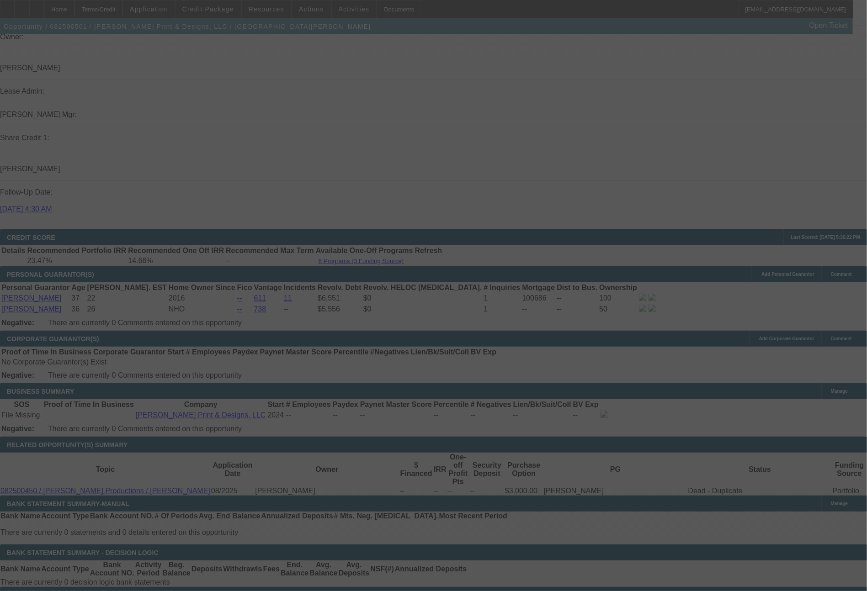
select select "0"
select select "2"
select select "0"
select select "6"
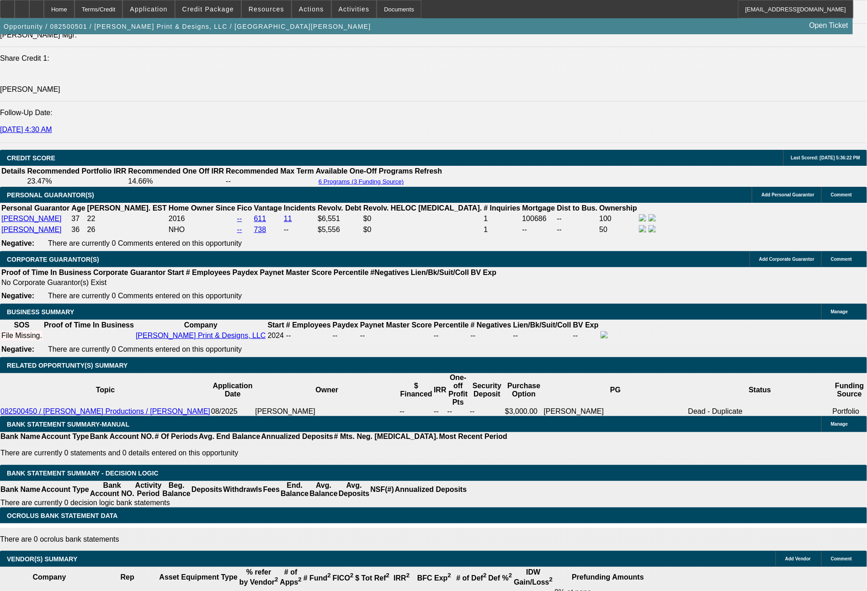
scroll to position [1255, 0]
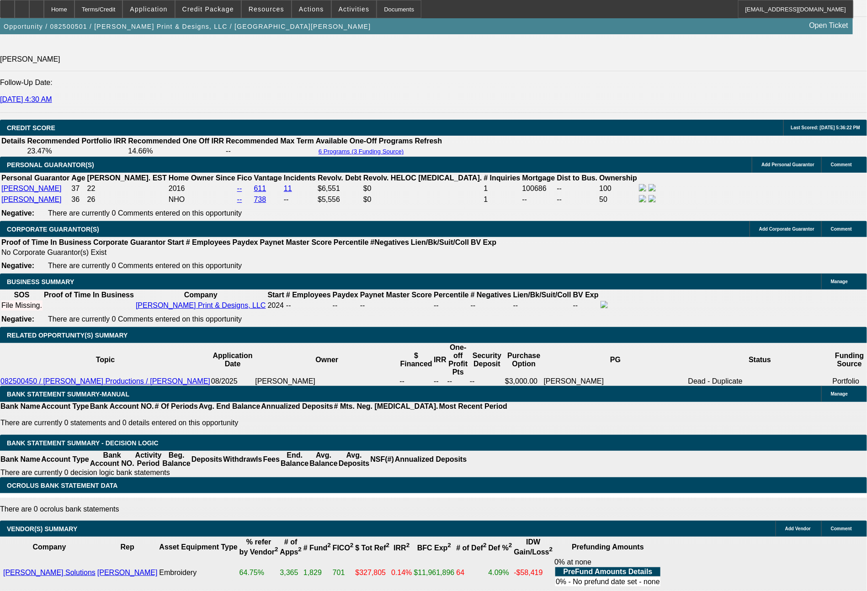
drag, startPoint x: 369, startPoint y: 317, endPoint x: 420, endPoint y: 316, distance: 50.8
type input "4"
type input "$8.00"
type input "UNKNOWN"
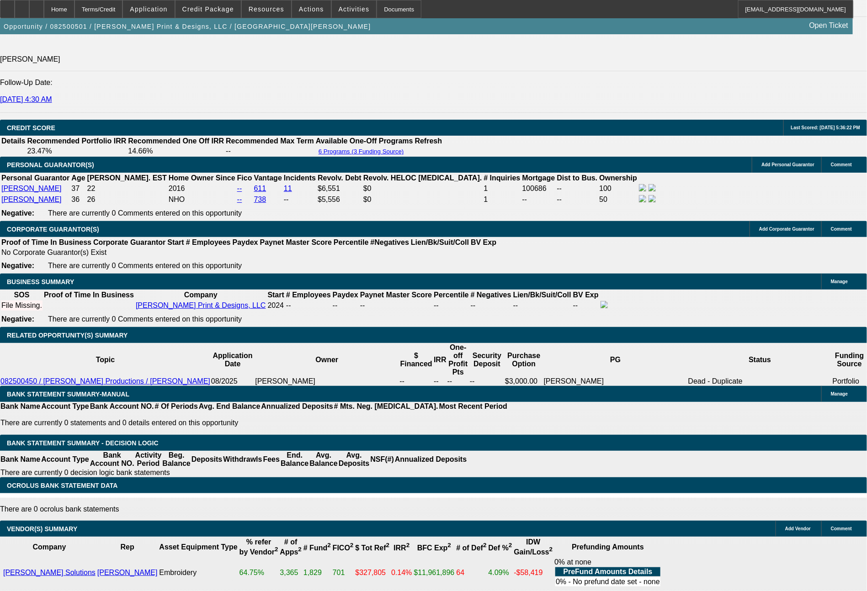
type input "433"
type input "$866.00"
type input "22.6"
type input "433.2"
type input "$866.40"
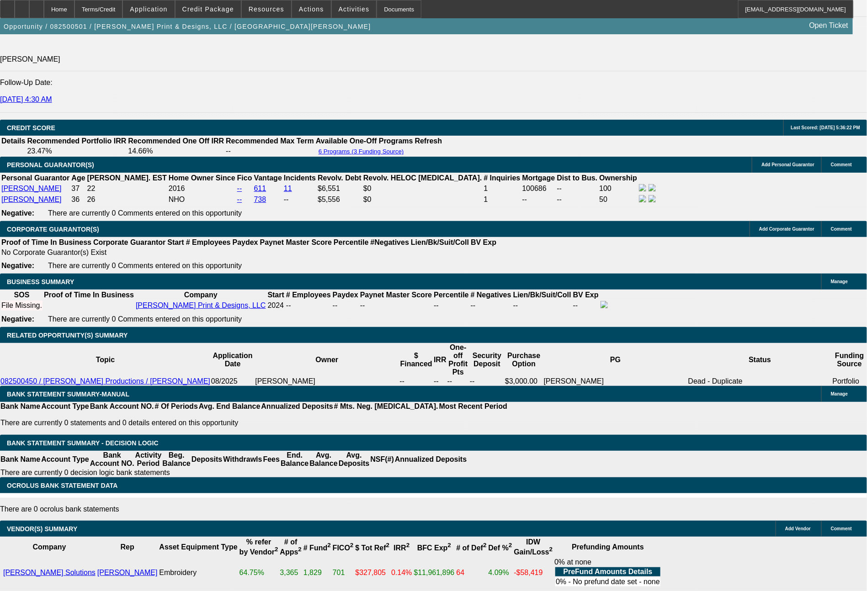
type input "433.27"
type input "$866.54"
type input "$433.27"
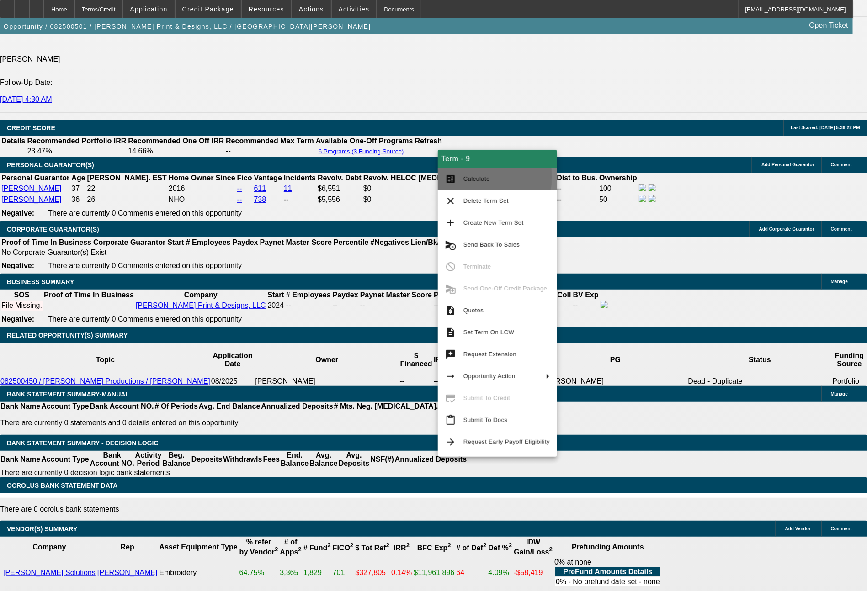
click at [480, 177] on span "Calculate" at bounding box center [476, 179] width 27 height 7
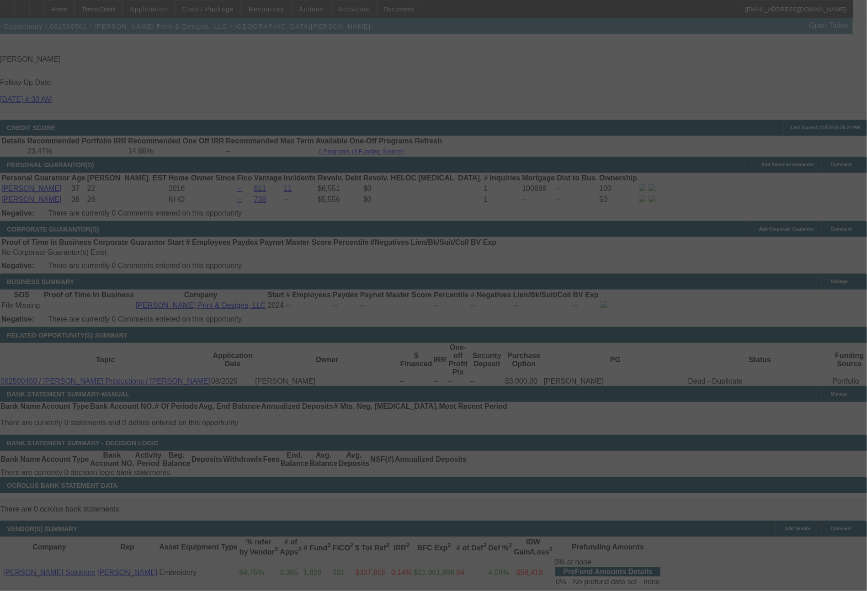
select select "0"
select select "2"
select select "0"
select select "6"
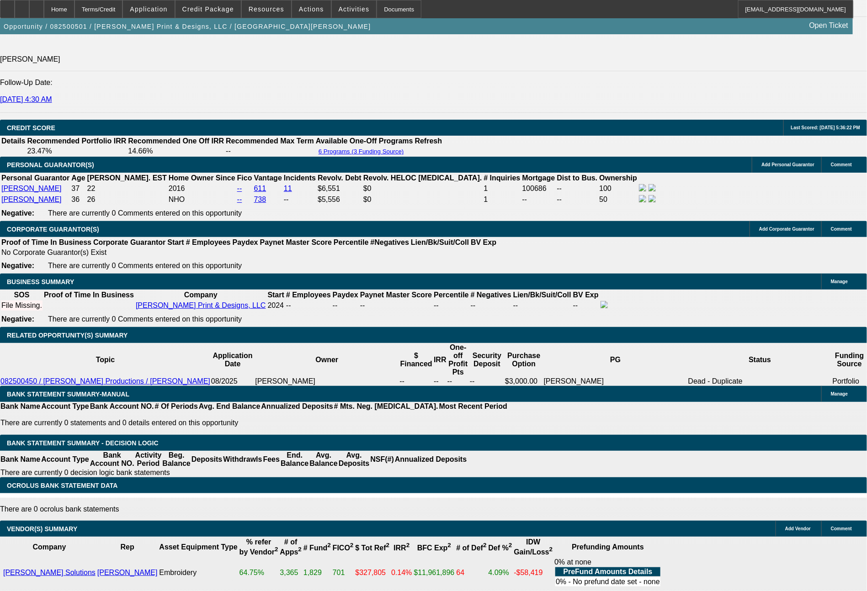
select select "0"
select select "2"
select select "0"
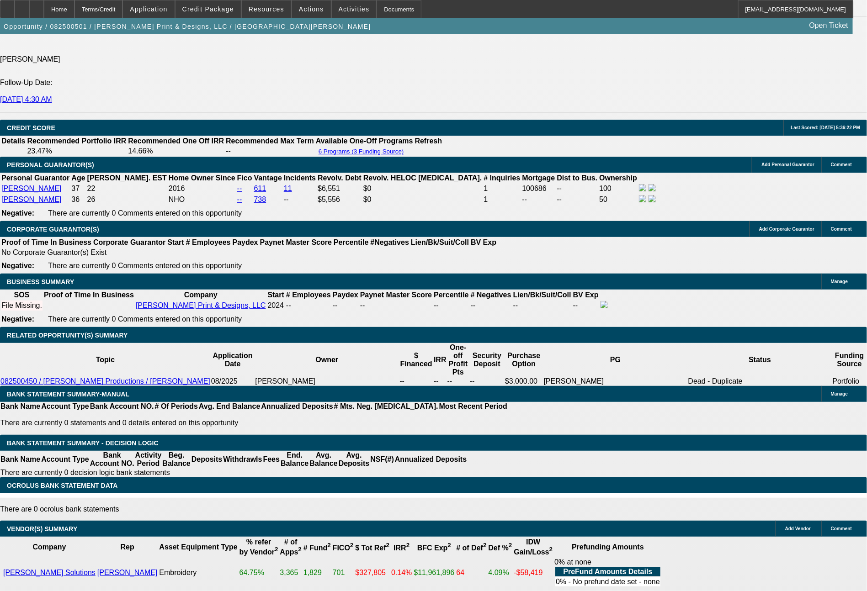
select select "6"
select select "0"
select select "2"
select select "0.1"
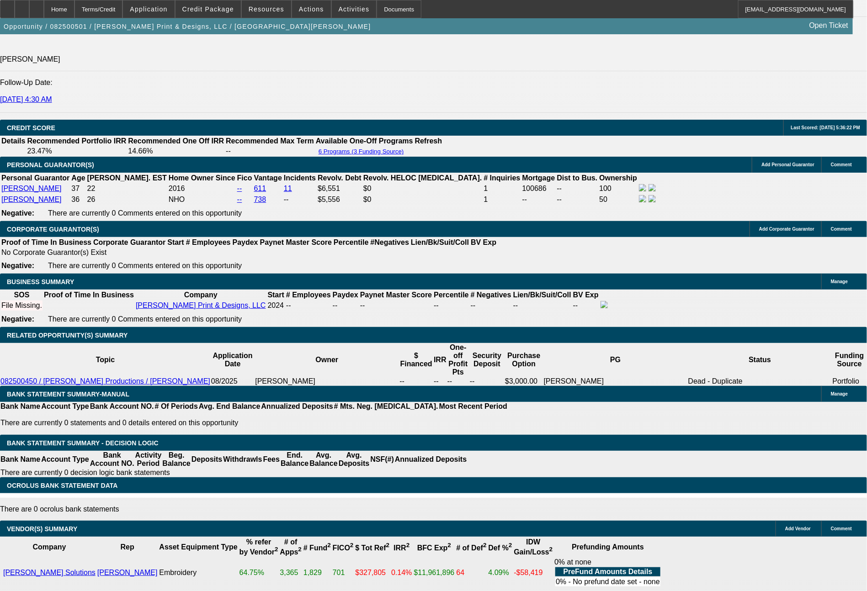
select select "4"
select select "0"
select select "2"
select select "0.1"
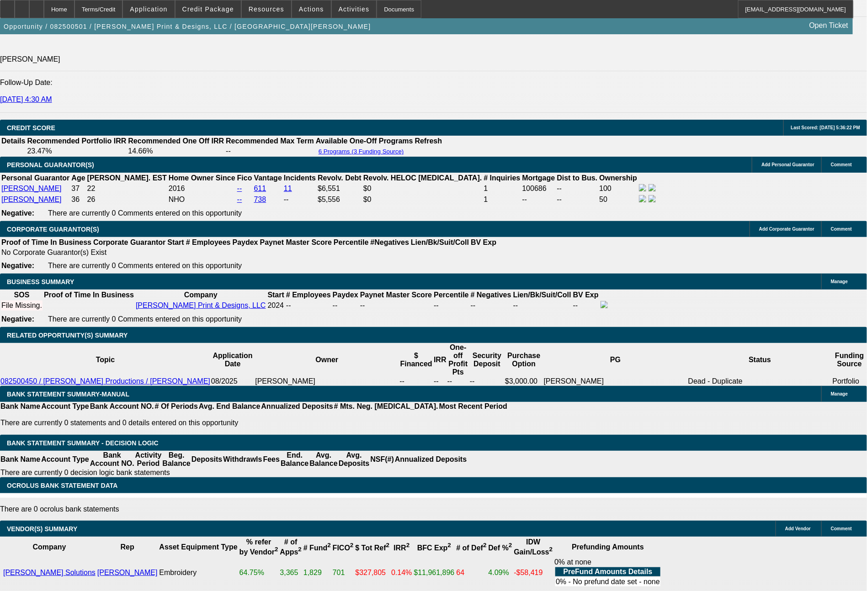
select select "4"
select select "0"
select select "2"
select select "0.1"
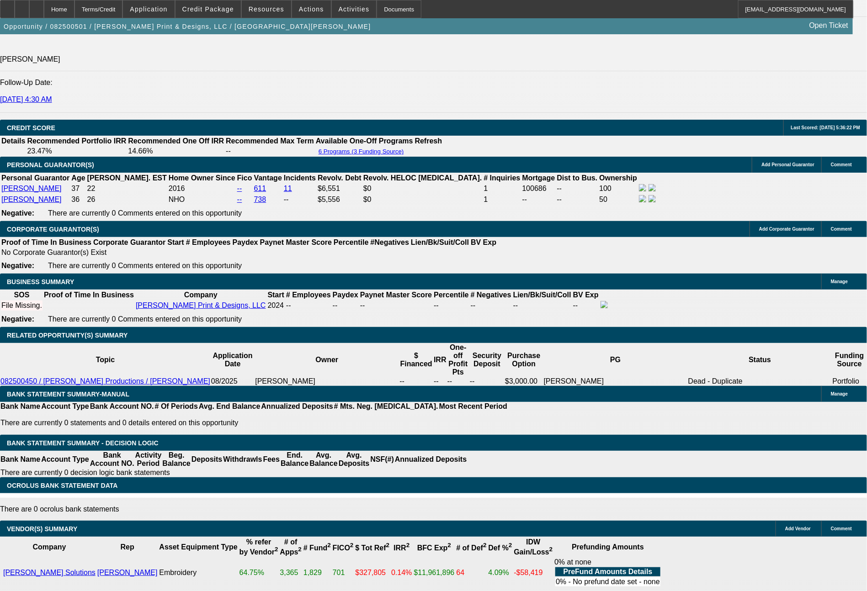
select select "4"
select select "0"
select select "2"
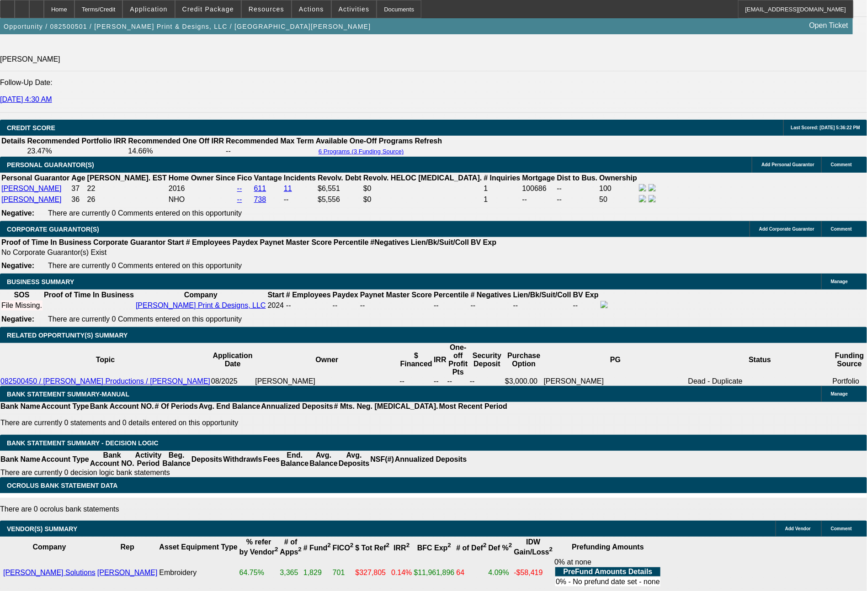
select select "0"
select select "6"
select select "0"
select select "2"
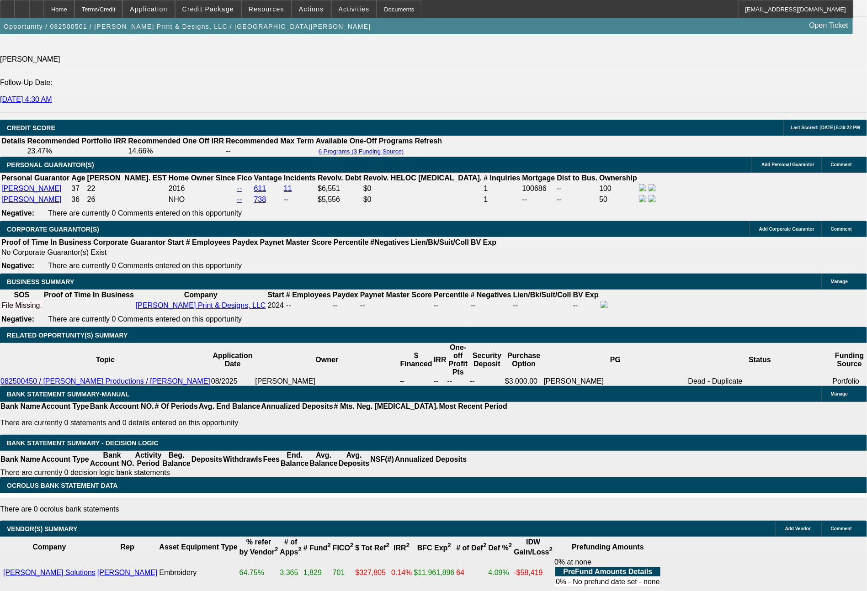
select select "0"
select select "6"
select select "0"
select select "2"
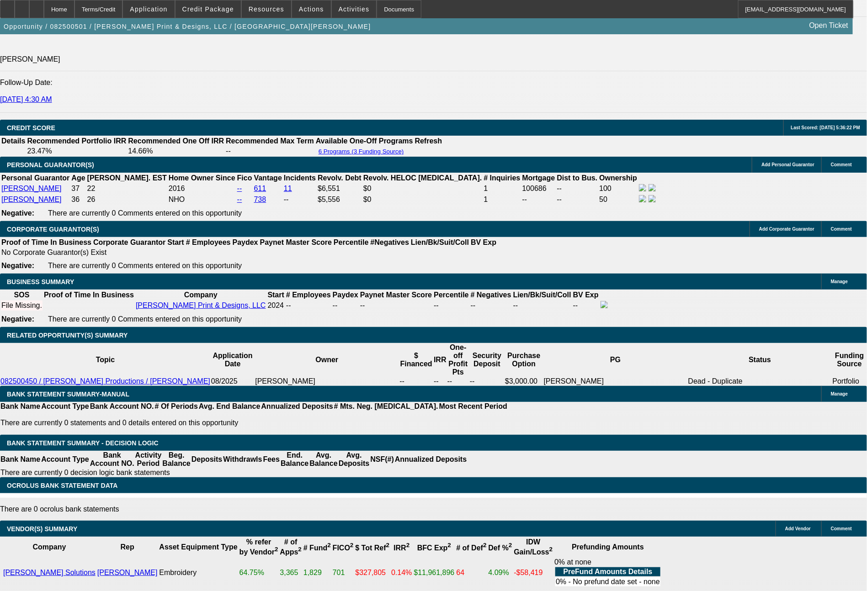
select select "0"
select select "6"
select select "0"
select select "2"
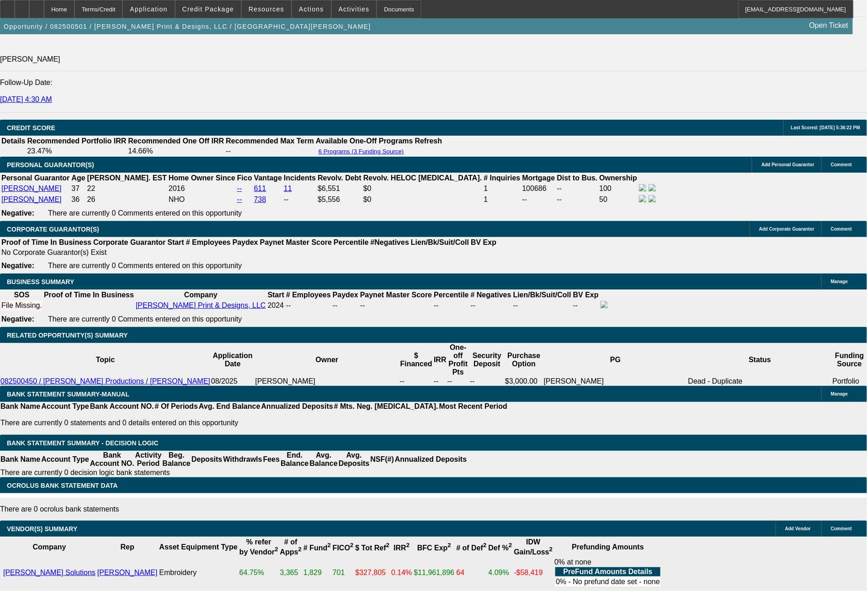
select select "0"
select select "6"
click at [274, 12] on span "Resources" at bounding box center [267, 8] width 36 height 7
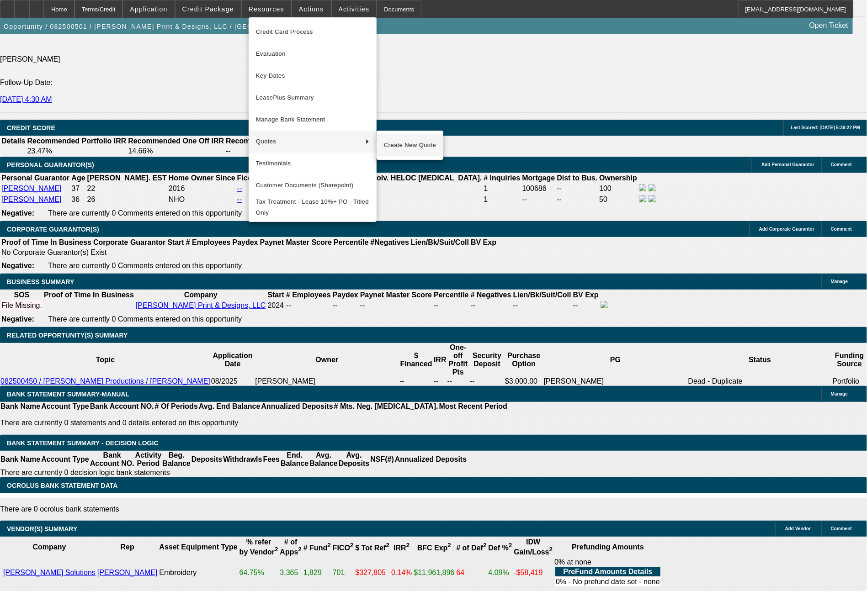
click at [401, 143] on span "Create New Quote" at bounding box center [410, 145] width 52 height 11
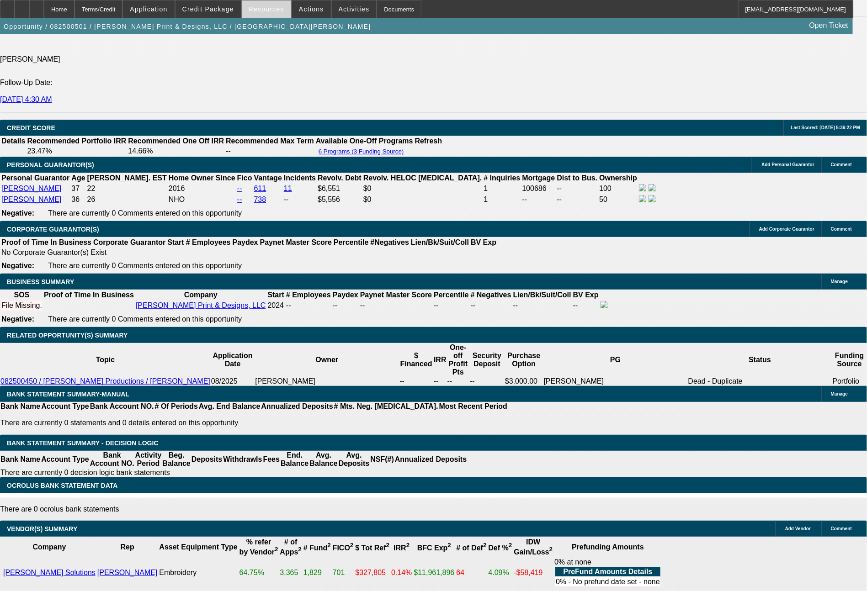
click at [272, 10] on span "Resources" at bounding box center [267, 8] width 36 height 7
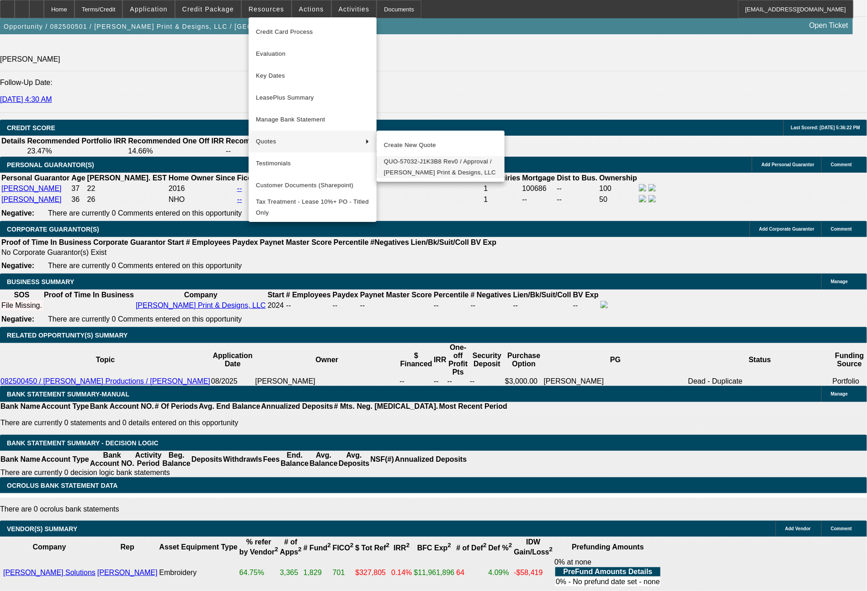
click at [413, 166] on span "QUO-57032-J1K3B8 Rev0 / Approval / Castro Print & Designs, LLC" at bounding box center [440, 167] width 113 height 22
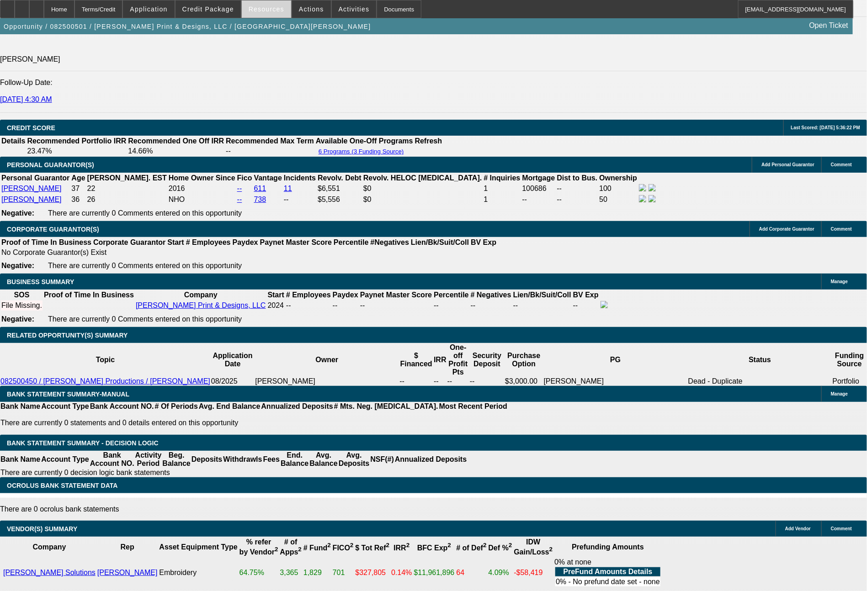
click at [277, 14] on span at bounding box center [266, 9] width 49 height 22
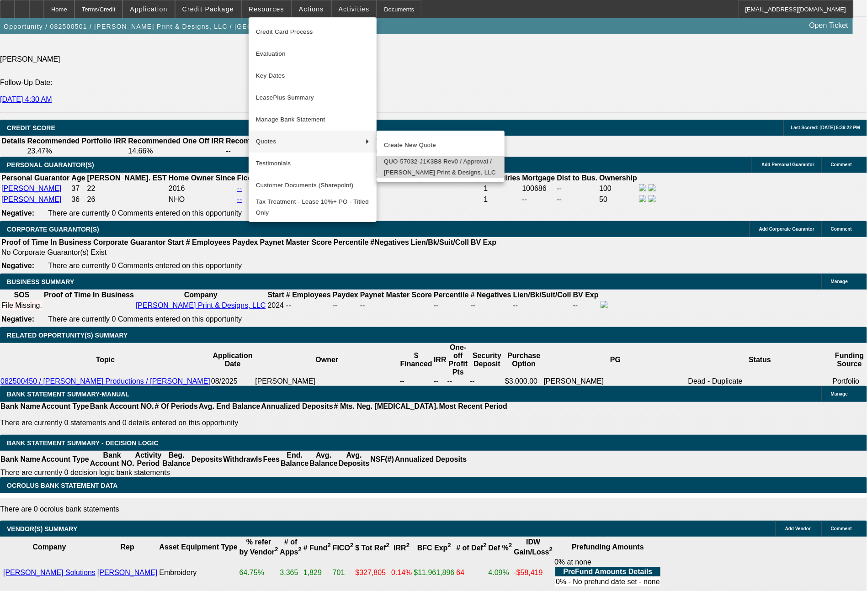
click at [431, 162] on span "QUO-57032-J1K3B8 Rev0 / Approval / Castro Print & Designs, LLC" at bounding box center [440, 167] width 113 height 22
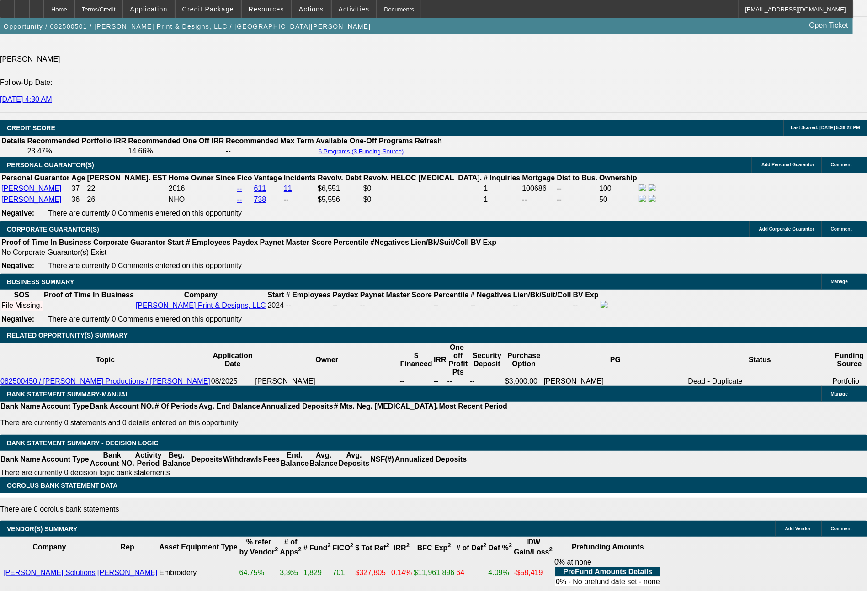
drag, startPoint x: 166, startPoint y: 241, endPoint x: 223, endPoint y: 240, distance: 56.2
type input "$4,250.00"
type input "UNKNOWN"
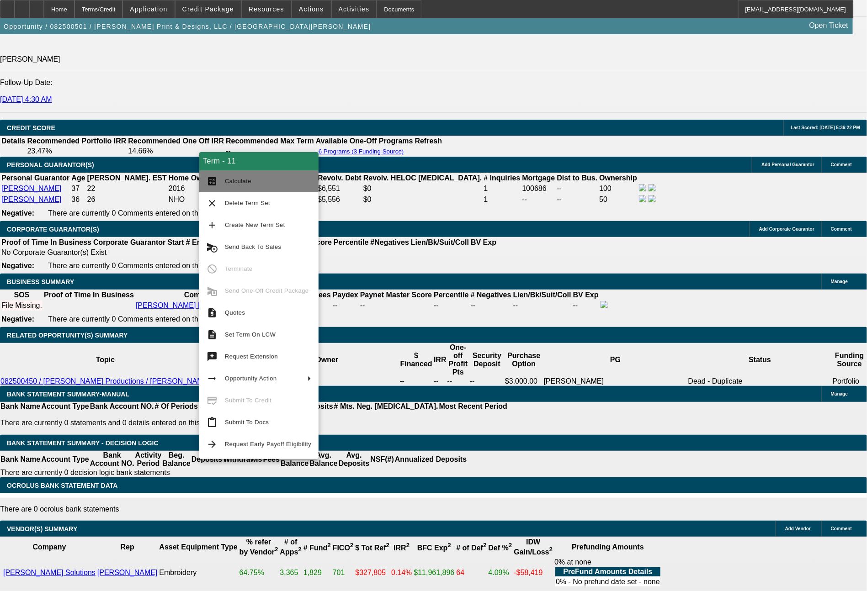
type input "$617.13"
type input "$1,234.26"
click at [237, 189] on button "calculate Calculate" at bounding box center [258, 181] width 119 height 22
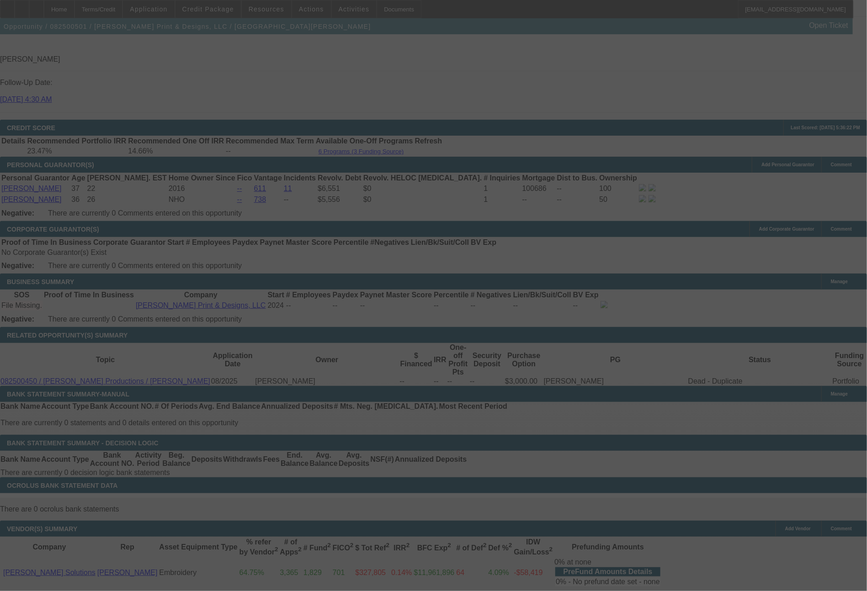
select select "0"
select select "2"
select select "0"
select select "6"
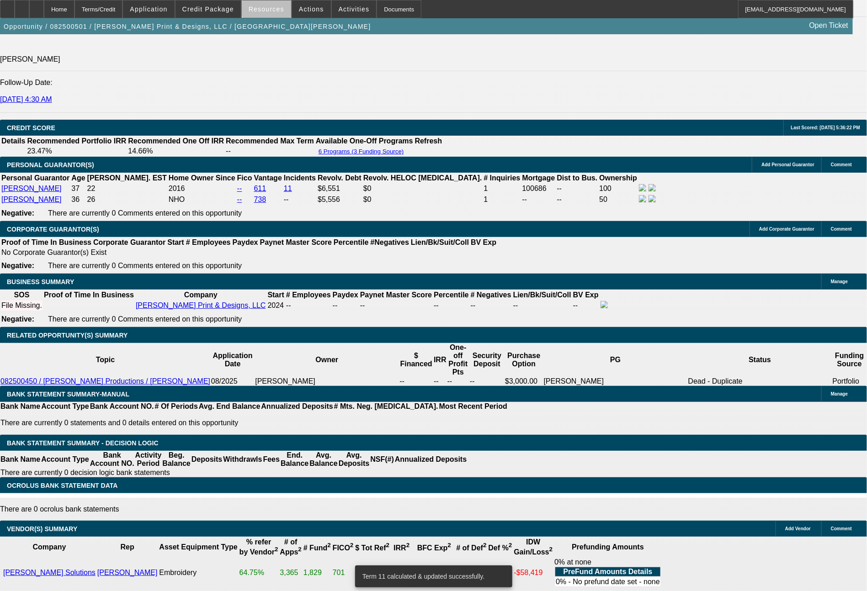
click at [276, 10] on span "Resources" at bounding box center [267, 8] width 36 height 7
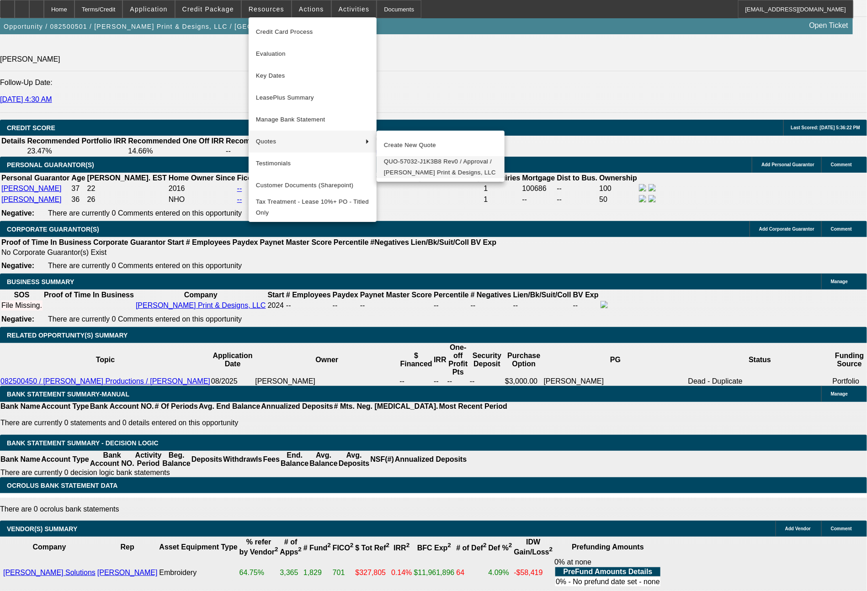
click at [423, 173] on span "QUO-57032-J1K3B8 Rev0 / Approval / Castro Print & Designs, LLC" at bounding box center [440, 167] width 113 height 22
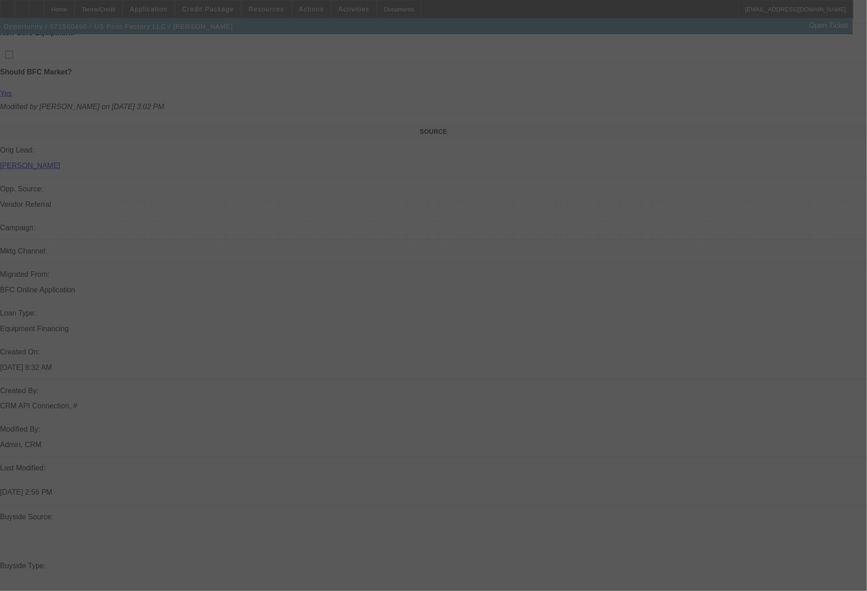
scroll to position [564, 0]
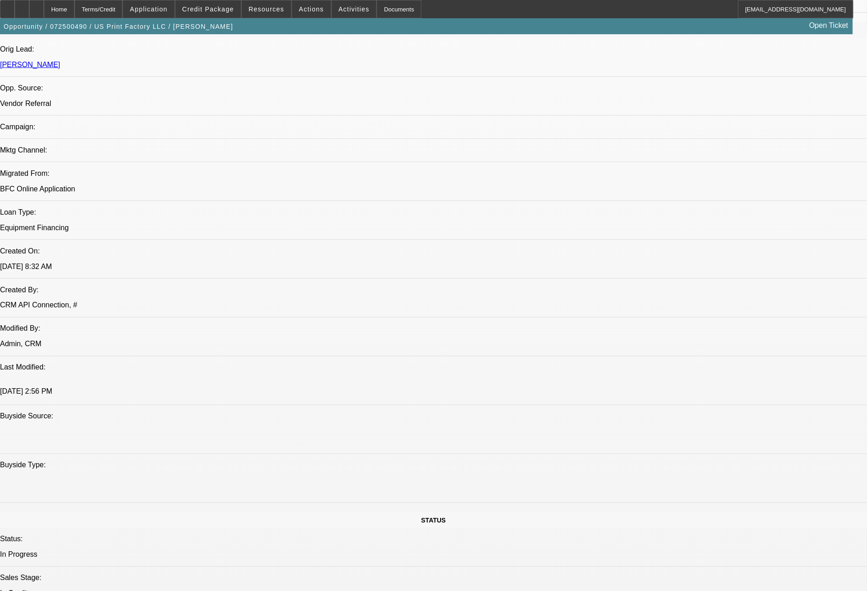
select select "0"
select select "6"
select select "0"
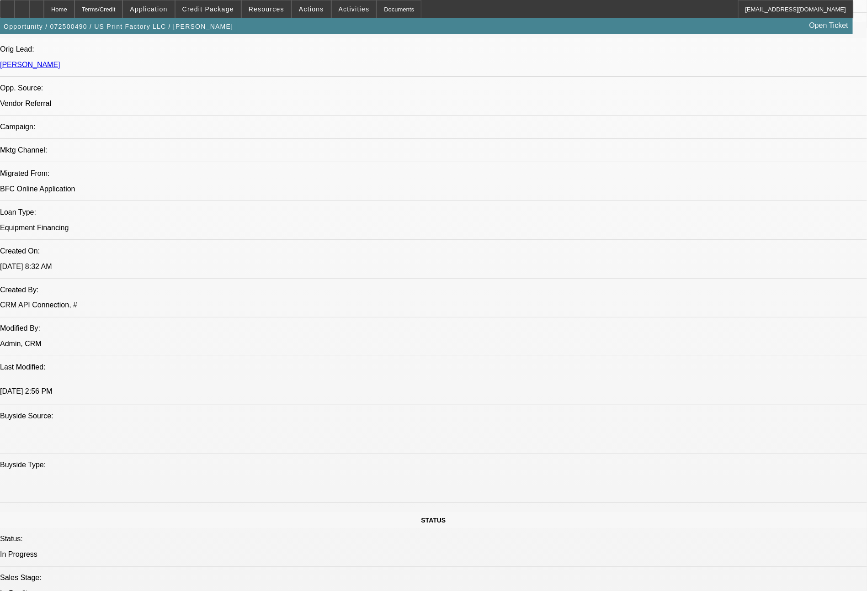
select select "0"
select select "6"
select select "0"
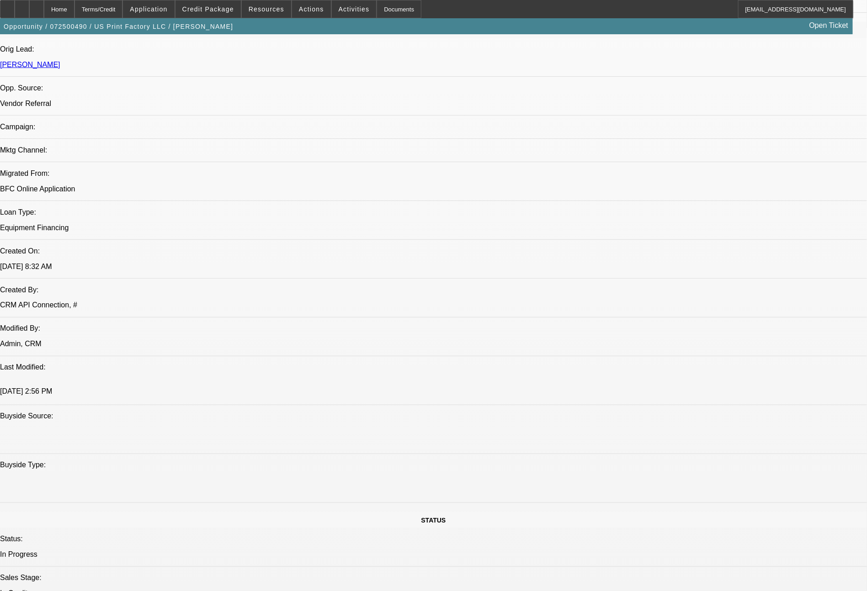
select select "0"
select select "6"
select select "0"
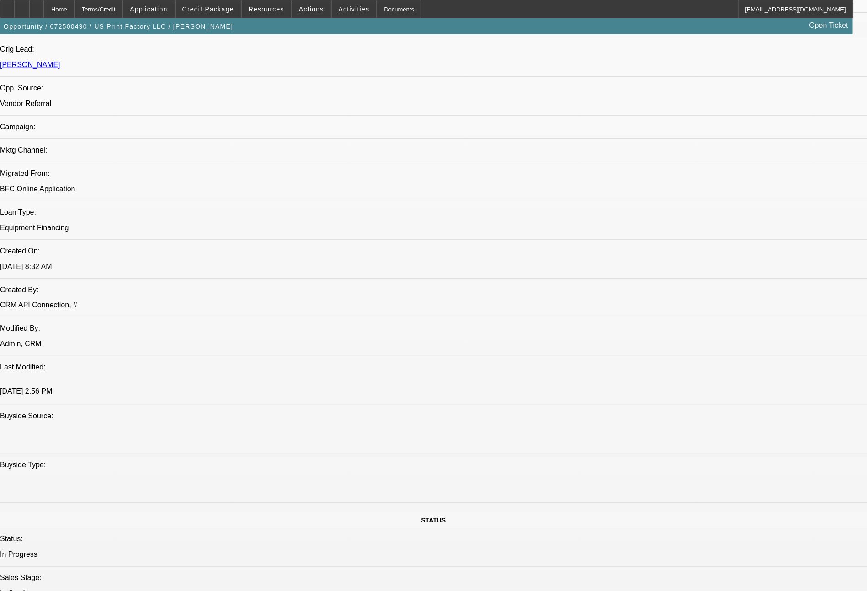
select select "6"
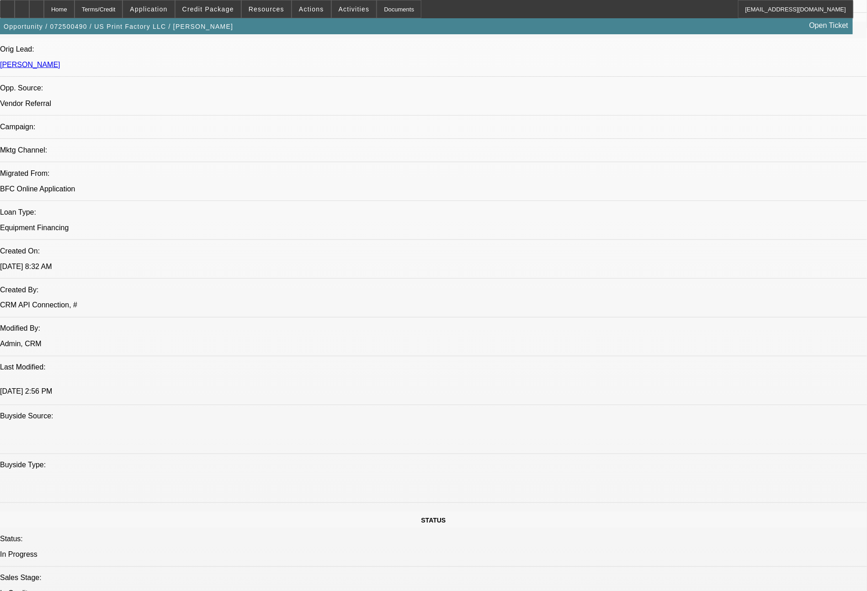
scroll to position [1610, 0]
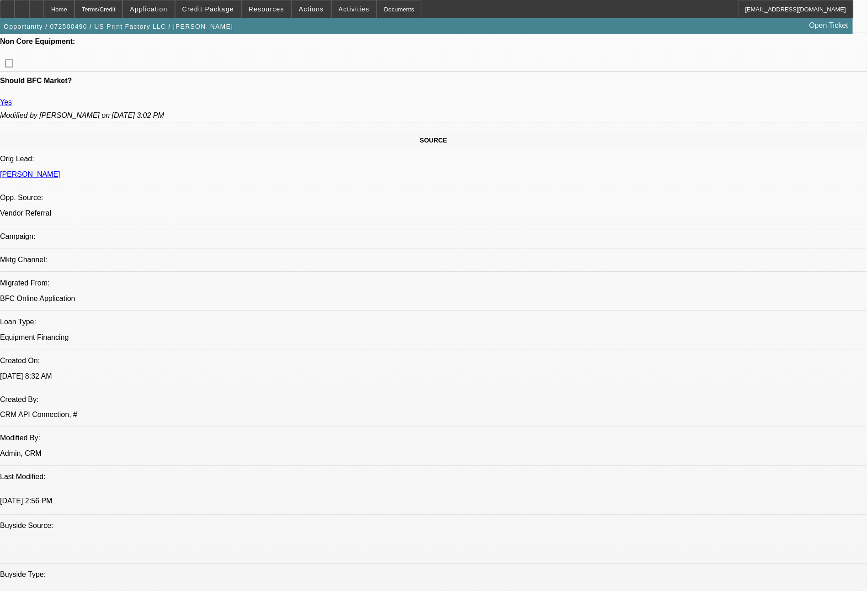
scroll to position [1254, 0]
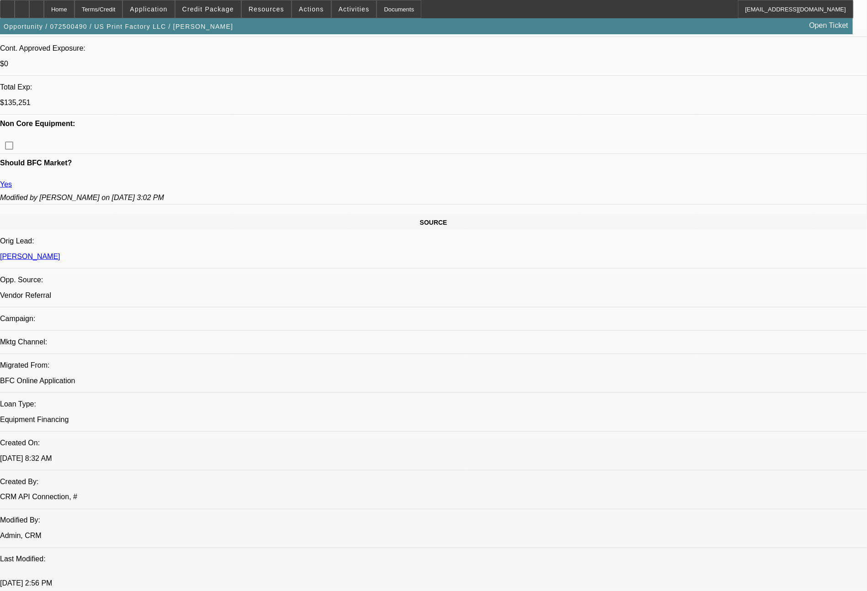
scroll to position [1144, 0]
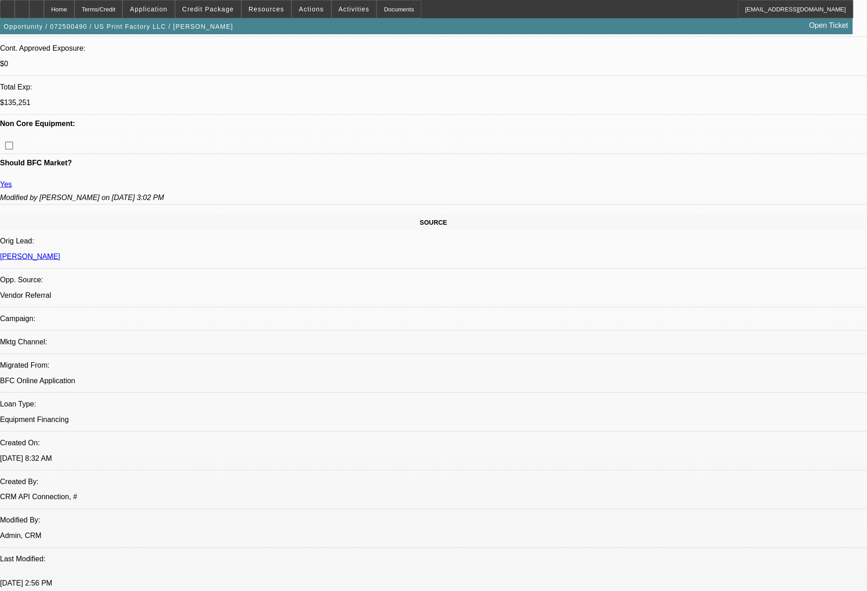
scroll to position [0, 0]
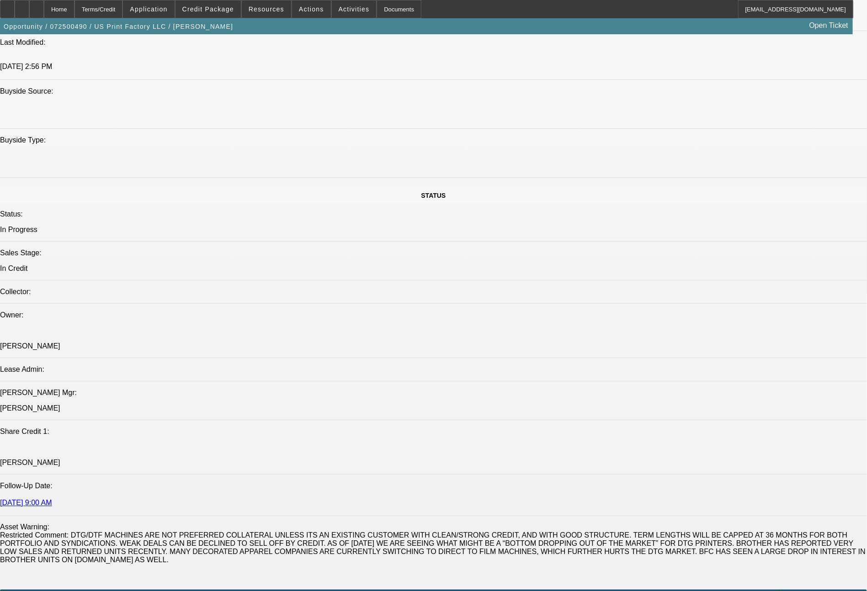
scroll to position [1407, 0]
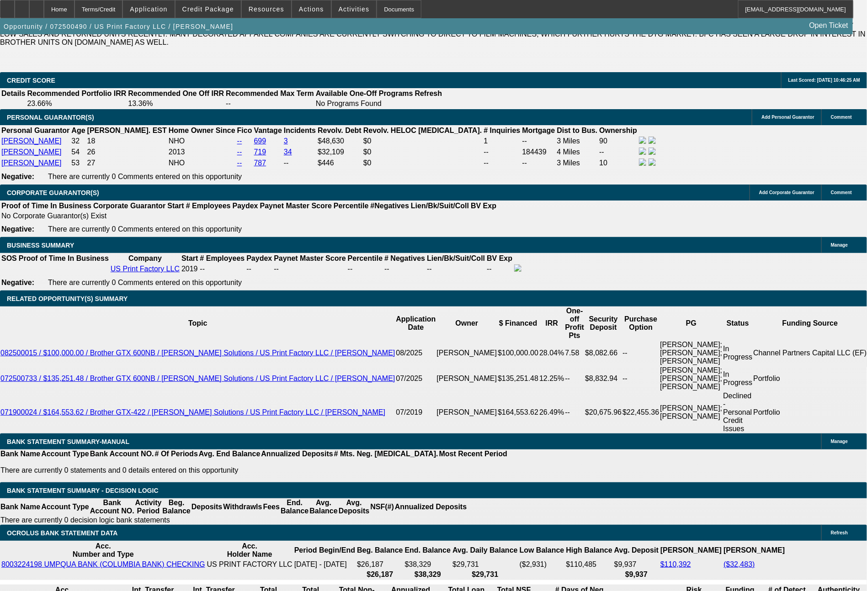
select select "0"
select select "6"
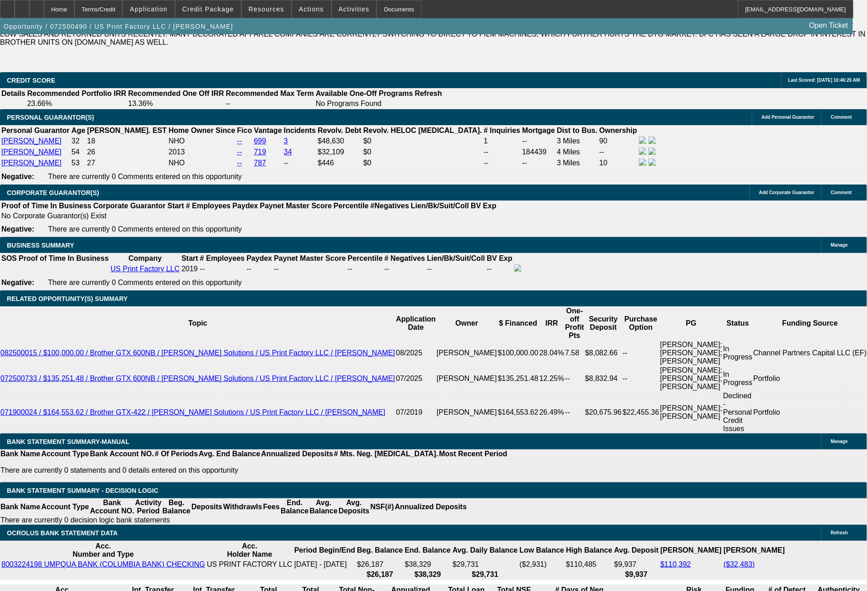
select select "0"
select select "6"
select select "0"
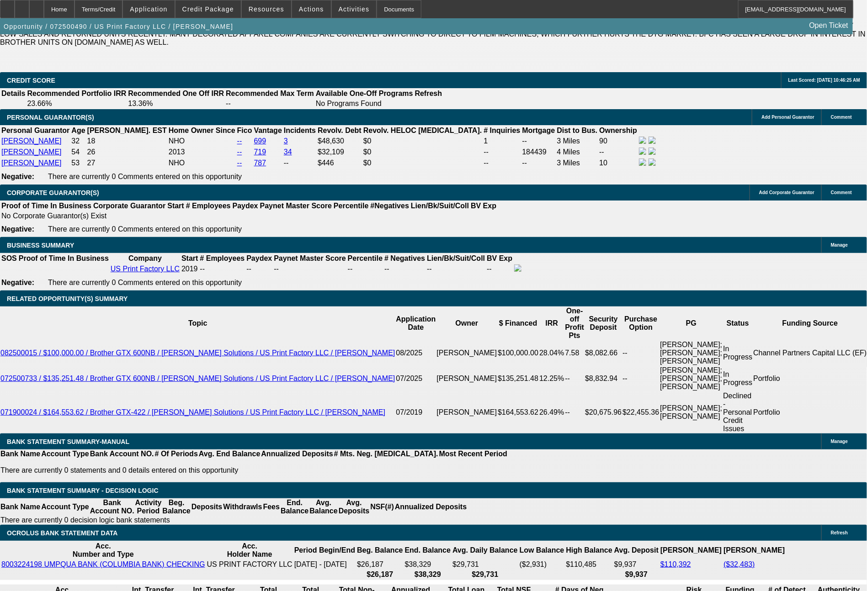
select select "0"
select select "6"
select select "0"
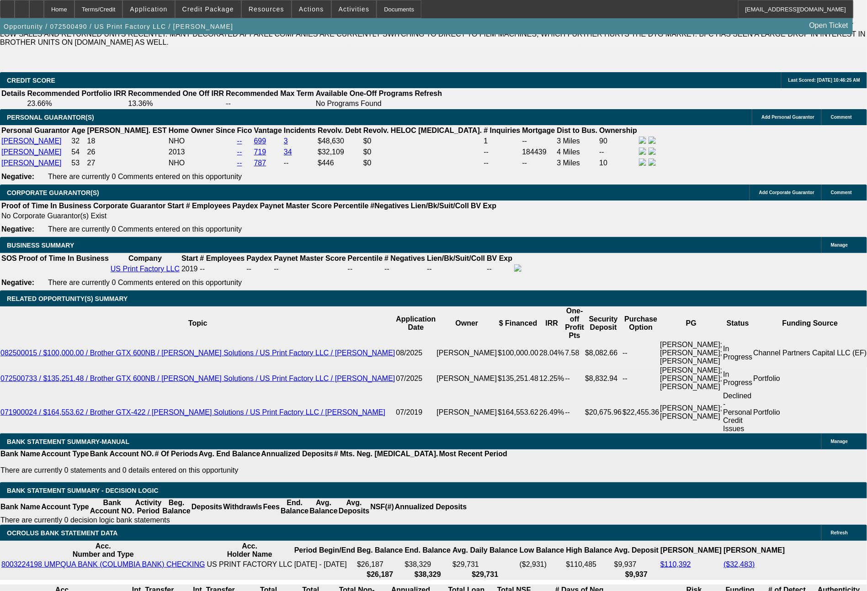
select select "0"
select select "6"
select select "0"
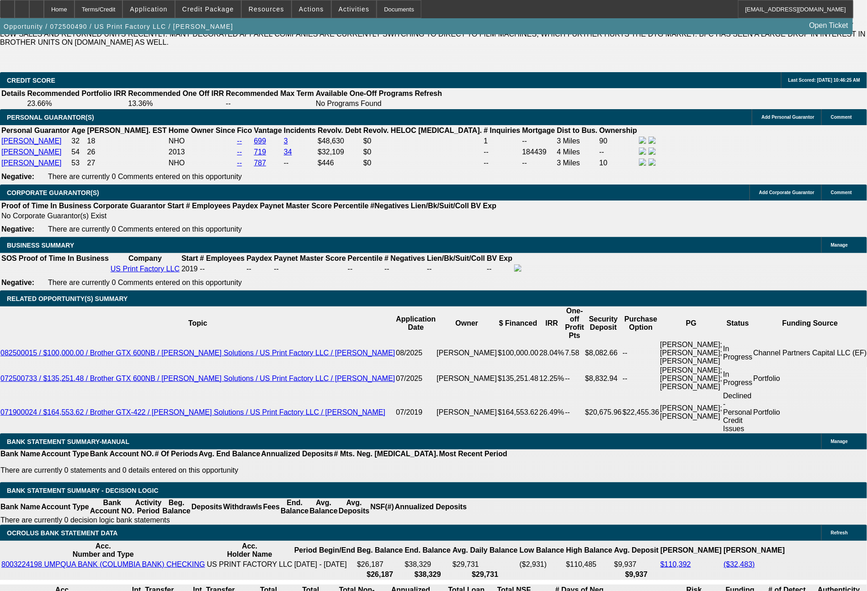
select select "0"
select select "6"
select select "0"
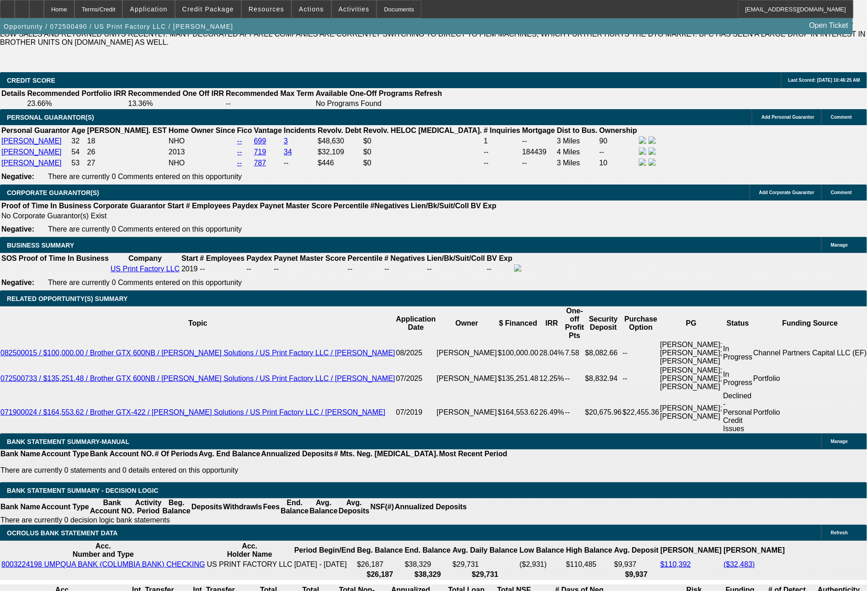
select select "6"
select select "0"
select select "6"
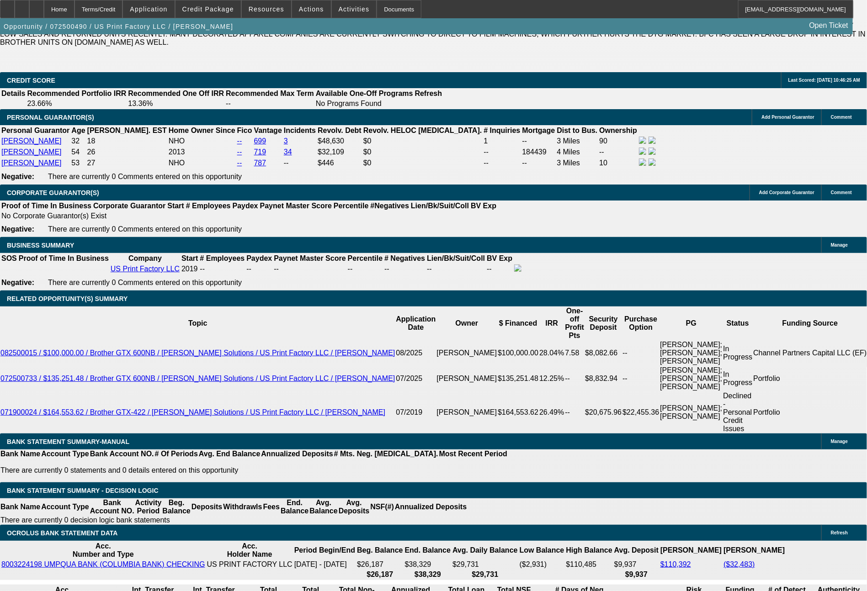
select select "0"
select select "6"
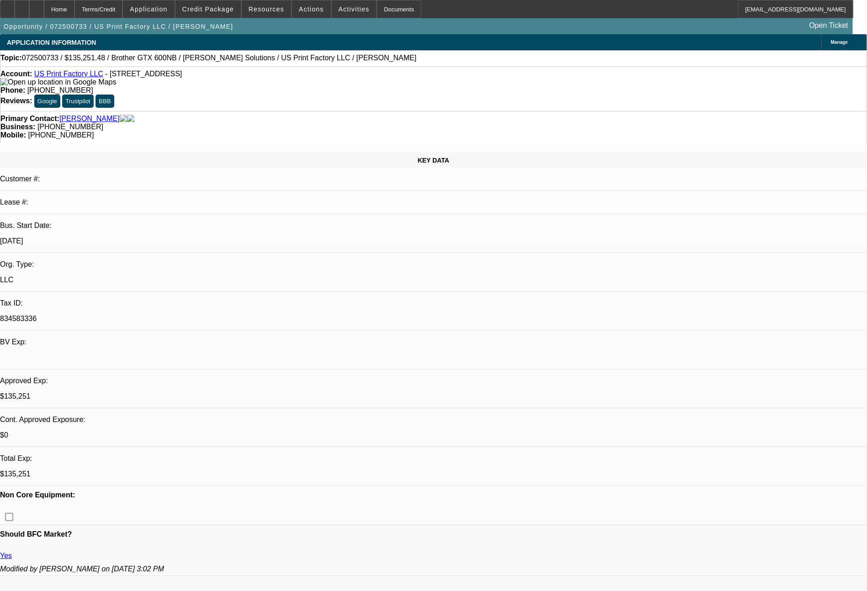
select select "0"
select select "2"
select select "0"
select select "6"
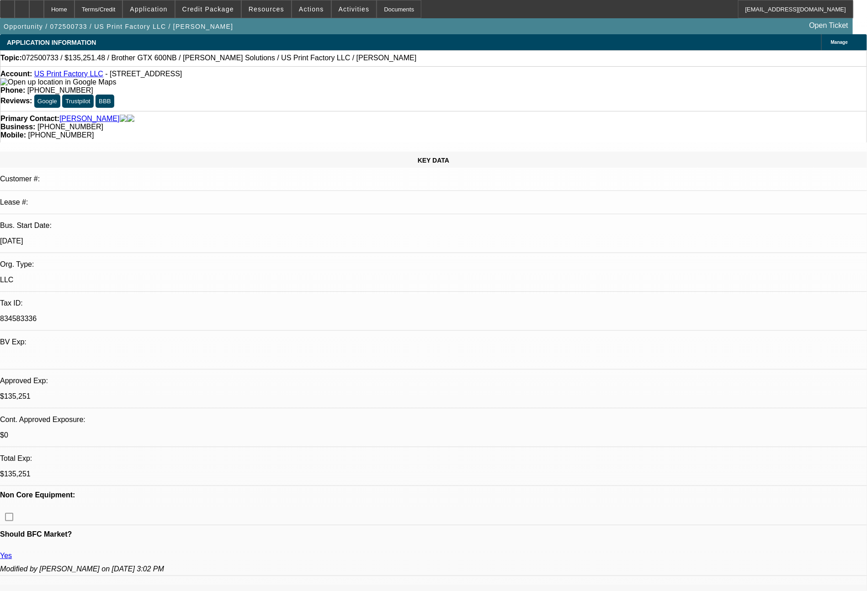
select select "0"
select select "2"
select select "0"
select select "6"
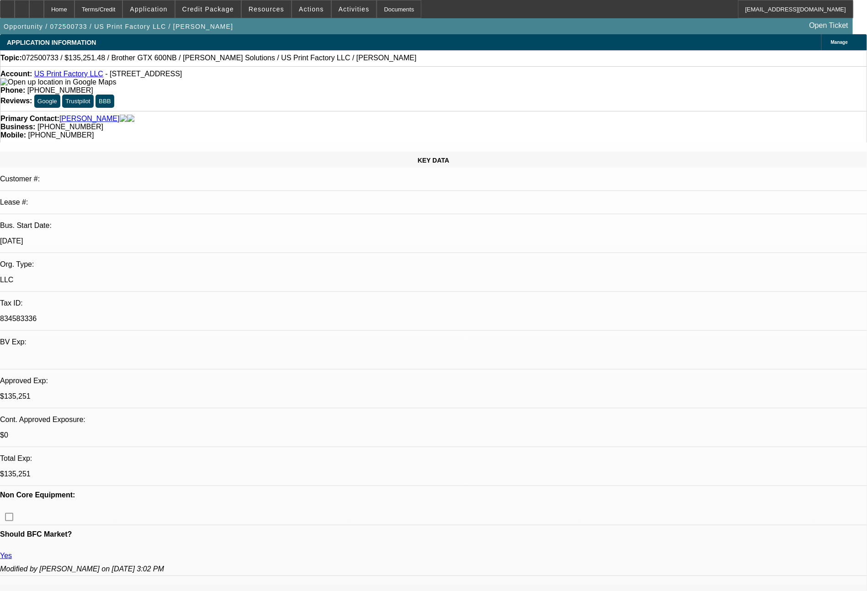
select select "0"
select select "2"
select select "0"
select select "6"
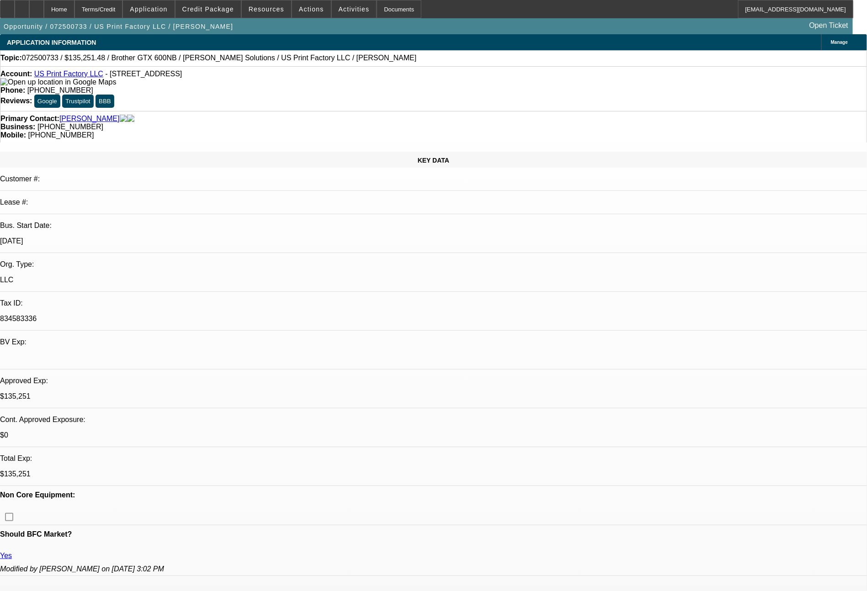
select select "0"
select select "2"
select select "0"
select select "6"
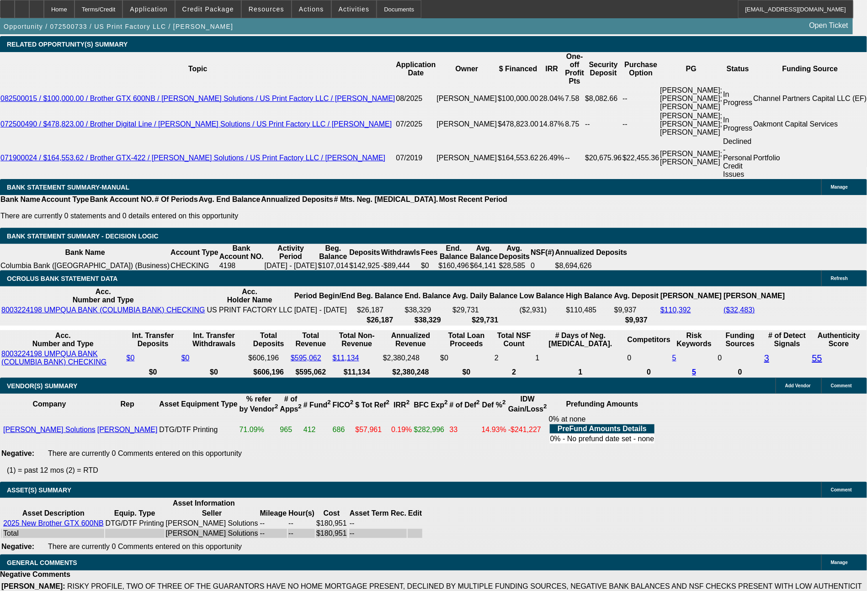
scroll to position [1617, 0]
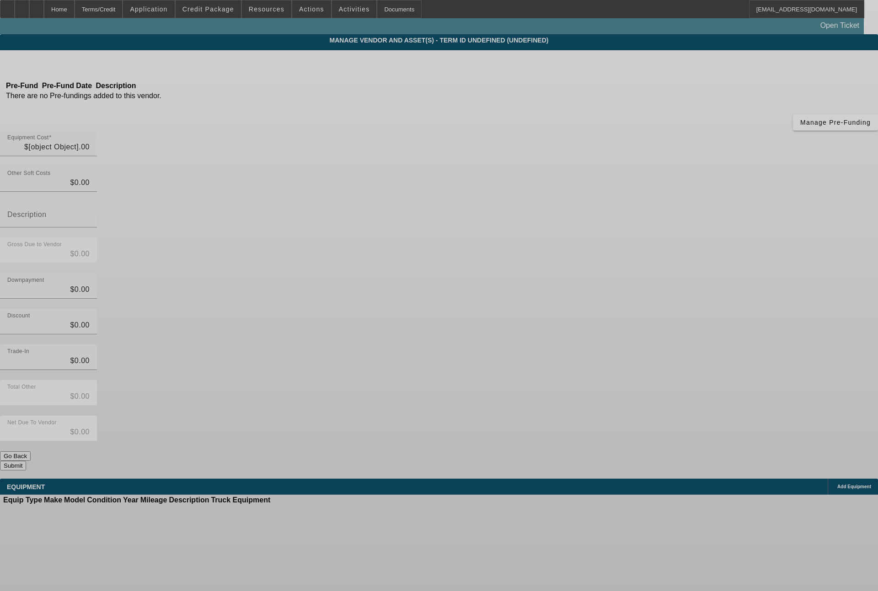
type input "$180,951.48"
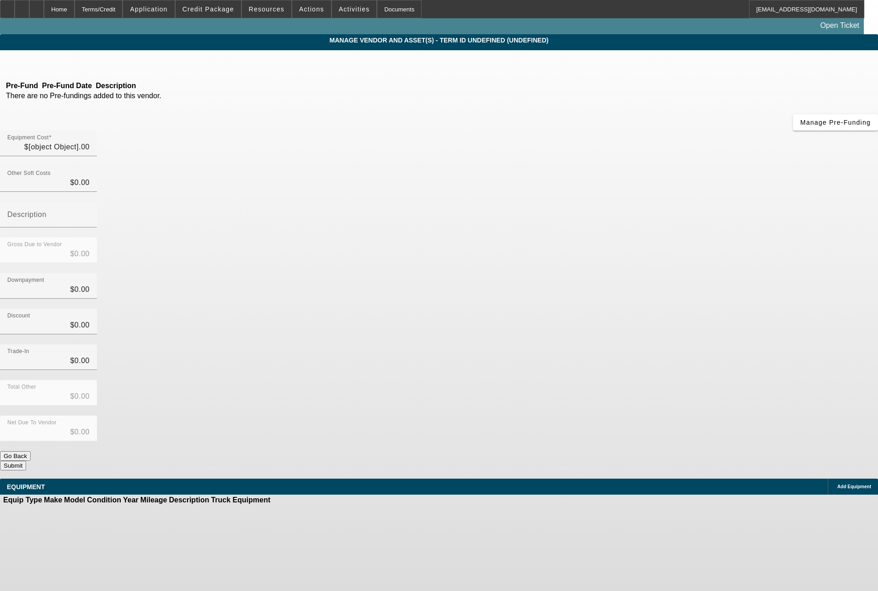
type input "$180,951.48"
type input "$66,400.00"
type input "$114,551.48"
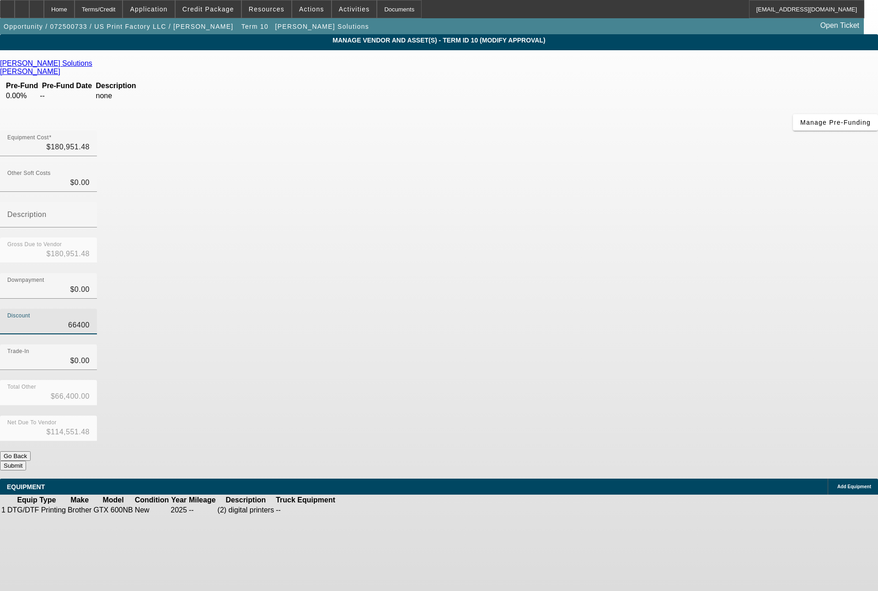
drag, startPoint x: 522, startPoint y: 225, endPoint x: 580, endPoint y: 228, distance: 59.0
click at [580, 309] on div "Discount 66400" at bounding box center [439, 327] width 878 height 36
type input "5"
type input "$5.00"
type input "$180,946.48"
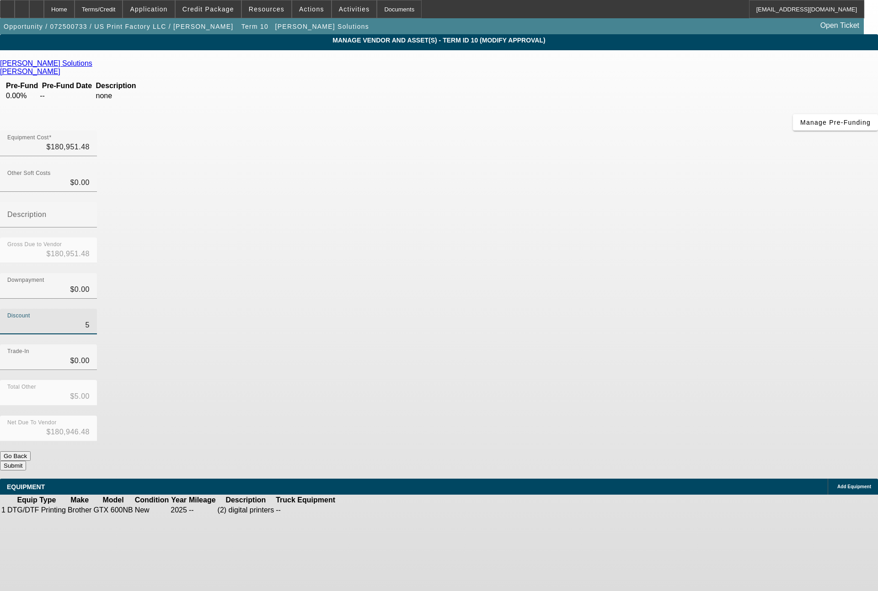
type input "53"
type input "$53.00"
type input "$180,898.48"
type input "530"
type input "$530.00"
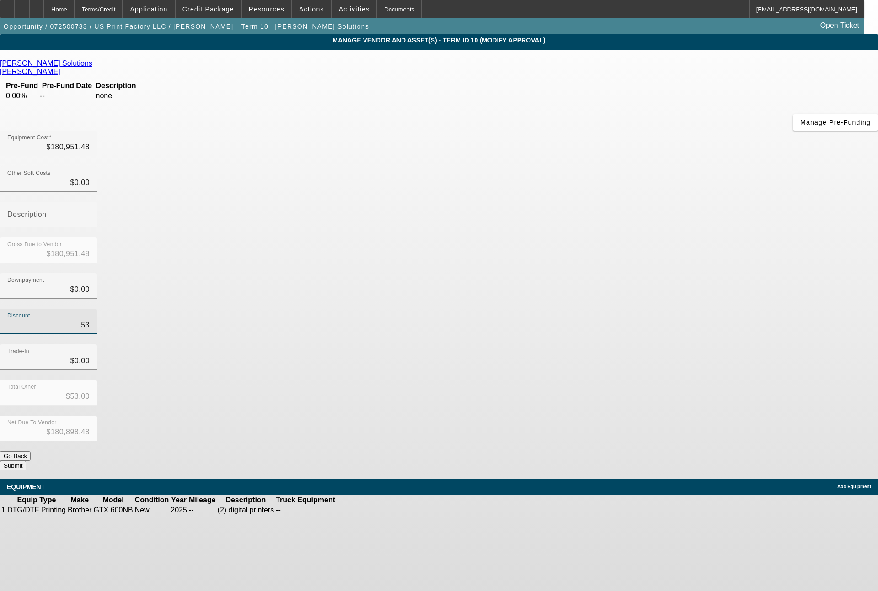
type input "$180,421.48"
type input "5300"
type input "$5,300.00"
type input "$175,651.48"
type input "53000"
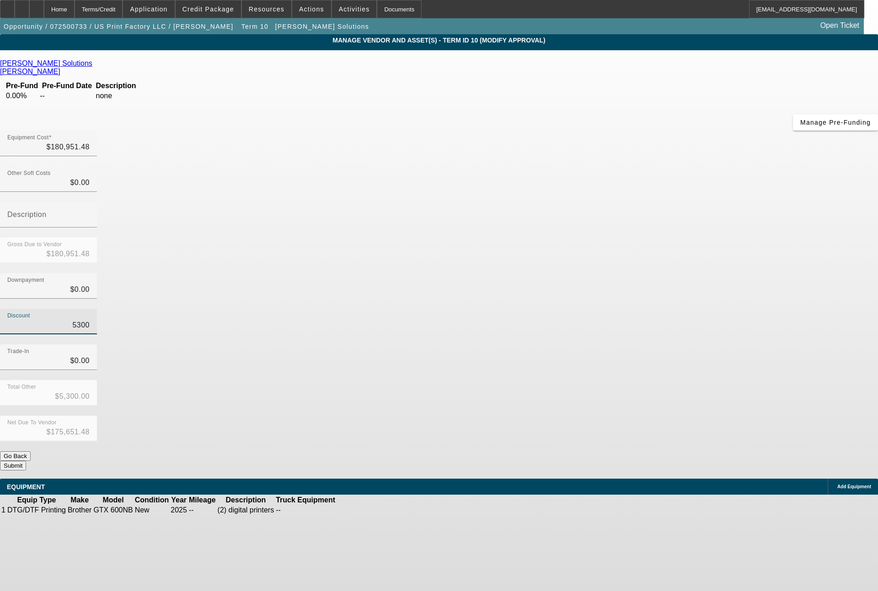
type input "$53,000.00"
type input "$127,951.48"
type input "$53,000.00"
click at [26, 461] on button "Submit" at bounding box center [13, 466] width 26 height 10
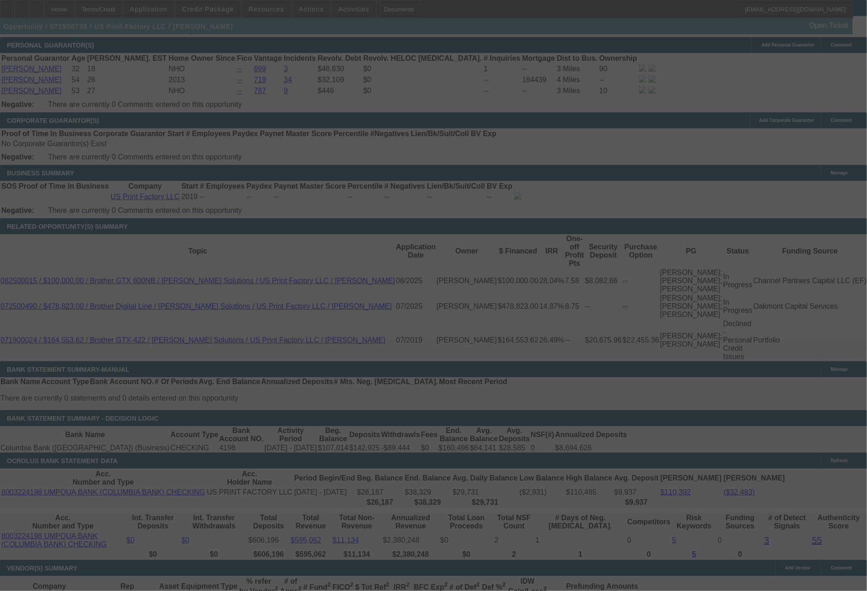
scroll to position [1421, 0]
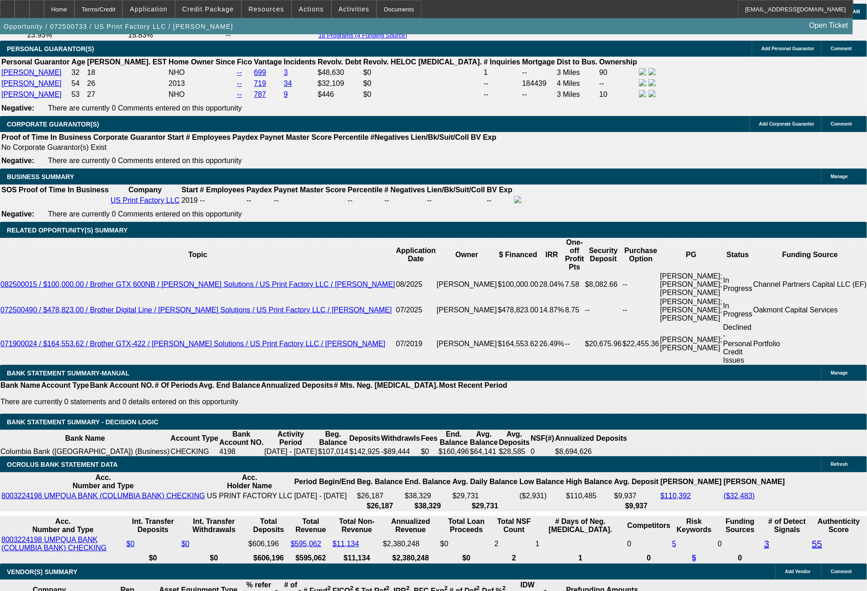
select select "0"
select select "2"
select select "0"
select select "6"
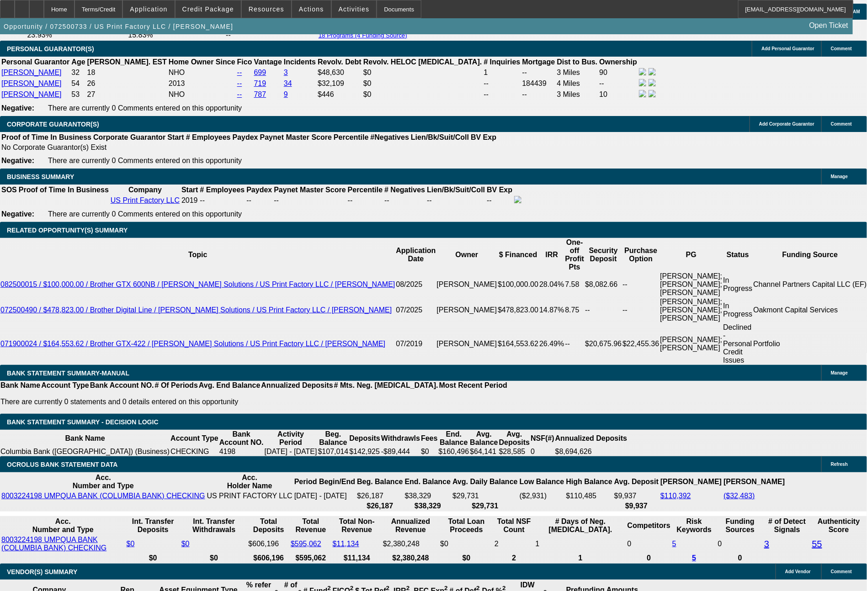
select select "0"
select select "2"
select select "0"
select select "6"
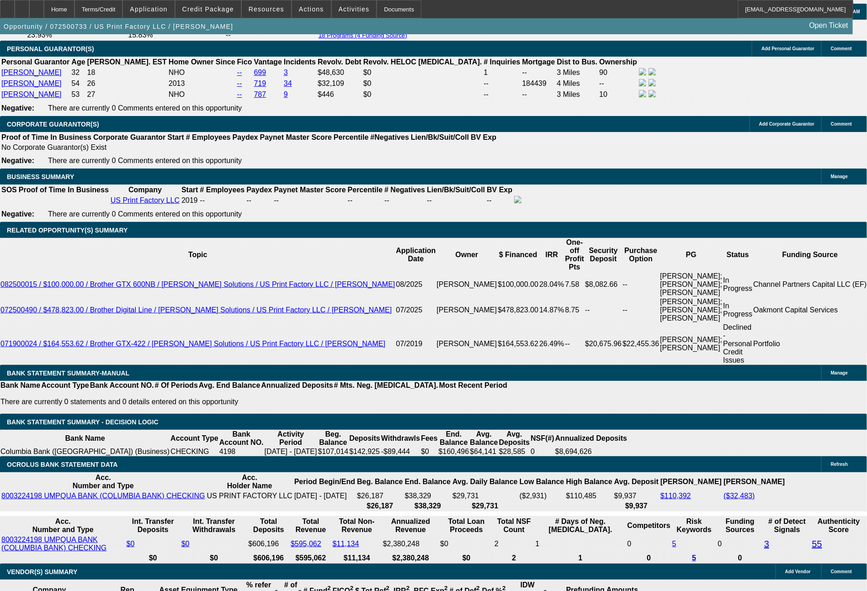
select select "0"
select select "2"
select select "0"
select select "6"
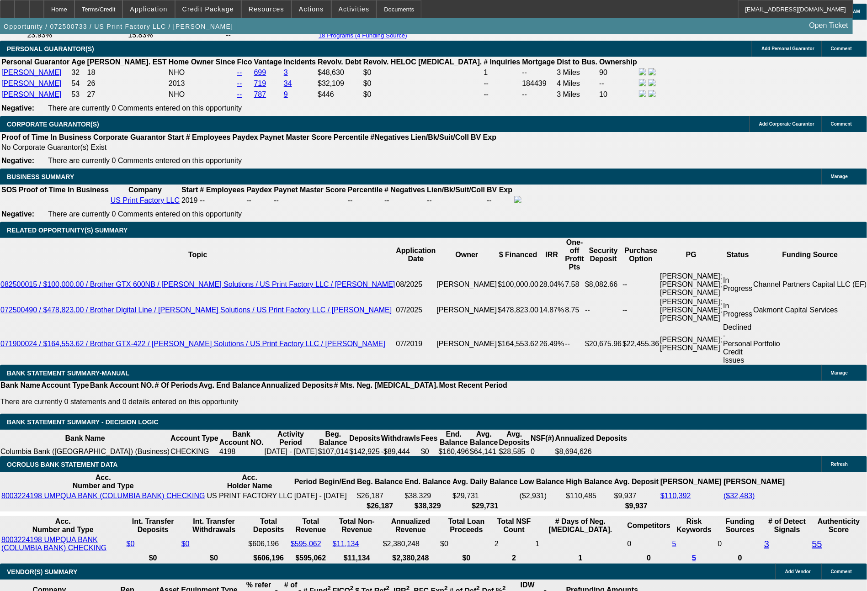
select select "0"
select select "2"
select select "0"
select select "6"
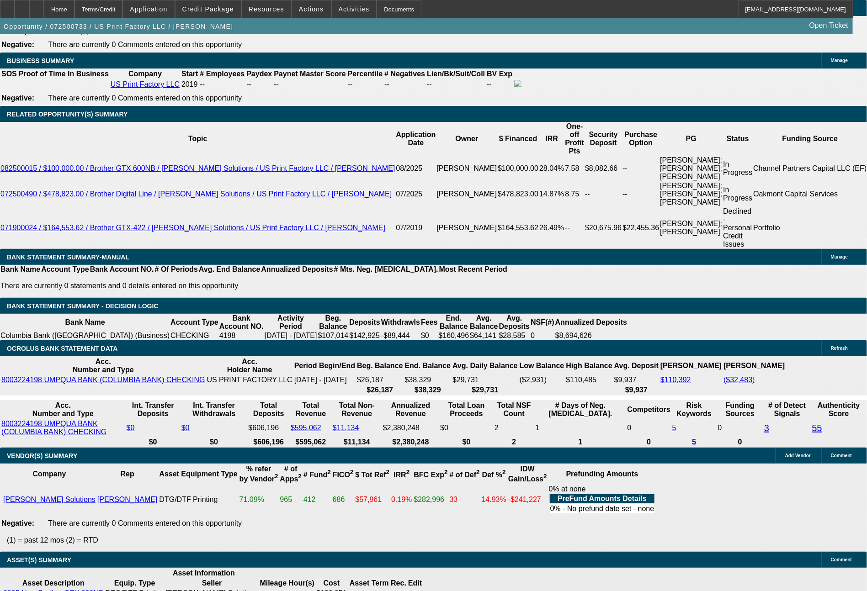
scroll to position [1558, 0]
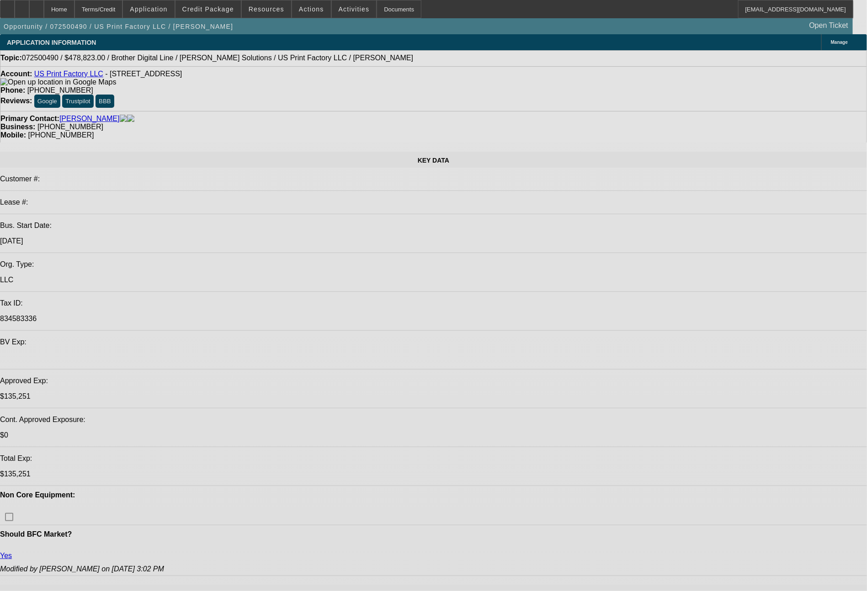
select select "0"
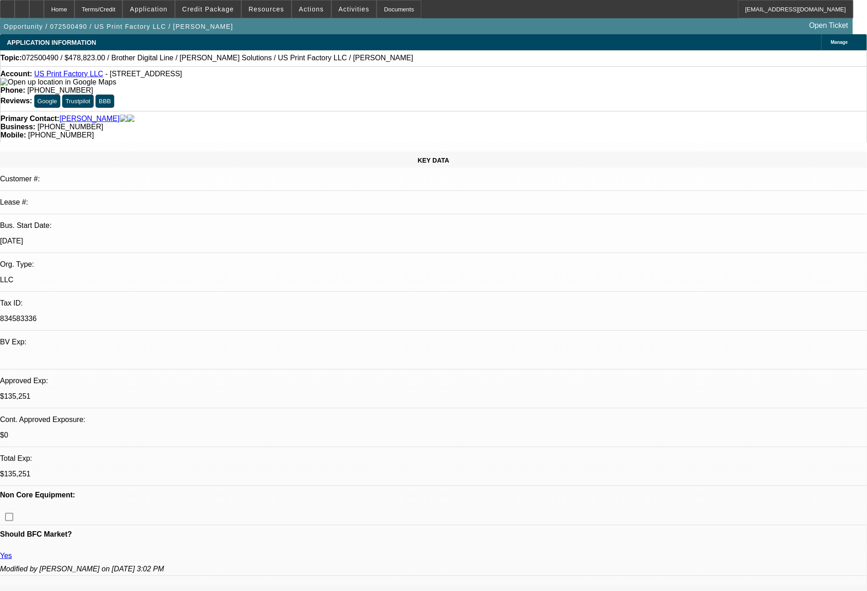
select select "0"
select select "6"
select select "0"
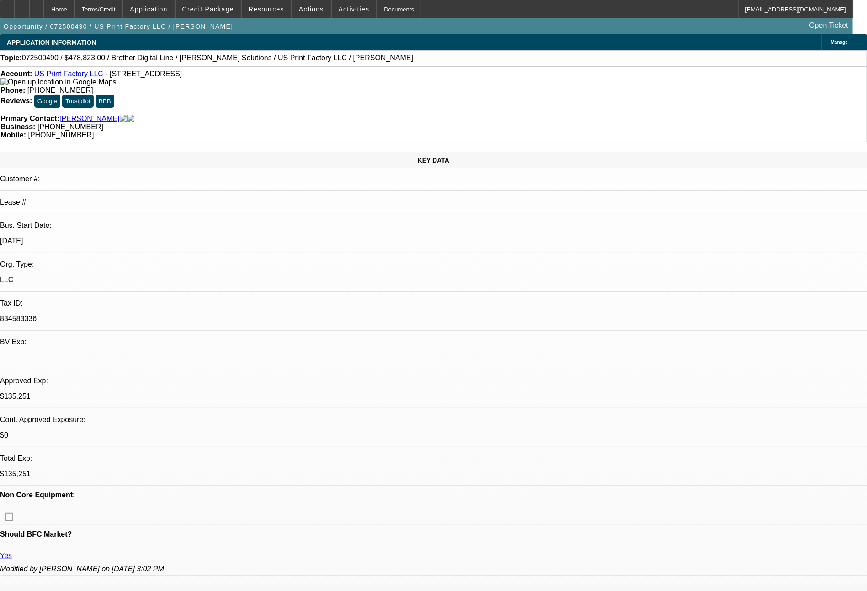
select select "0"
select select "6"
select select "0"
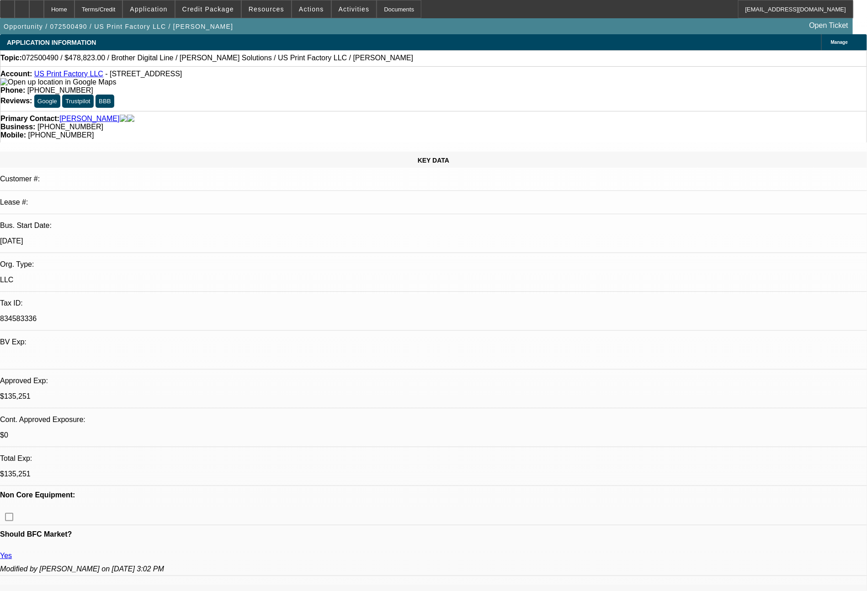
select select "6"
select select "0"
select select "6"
